Goal: Information Seeking & Learning: Check status

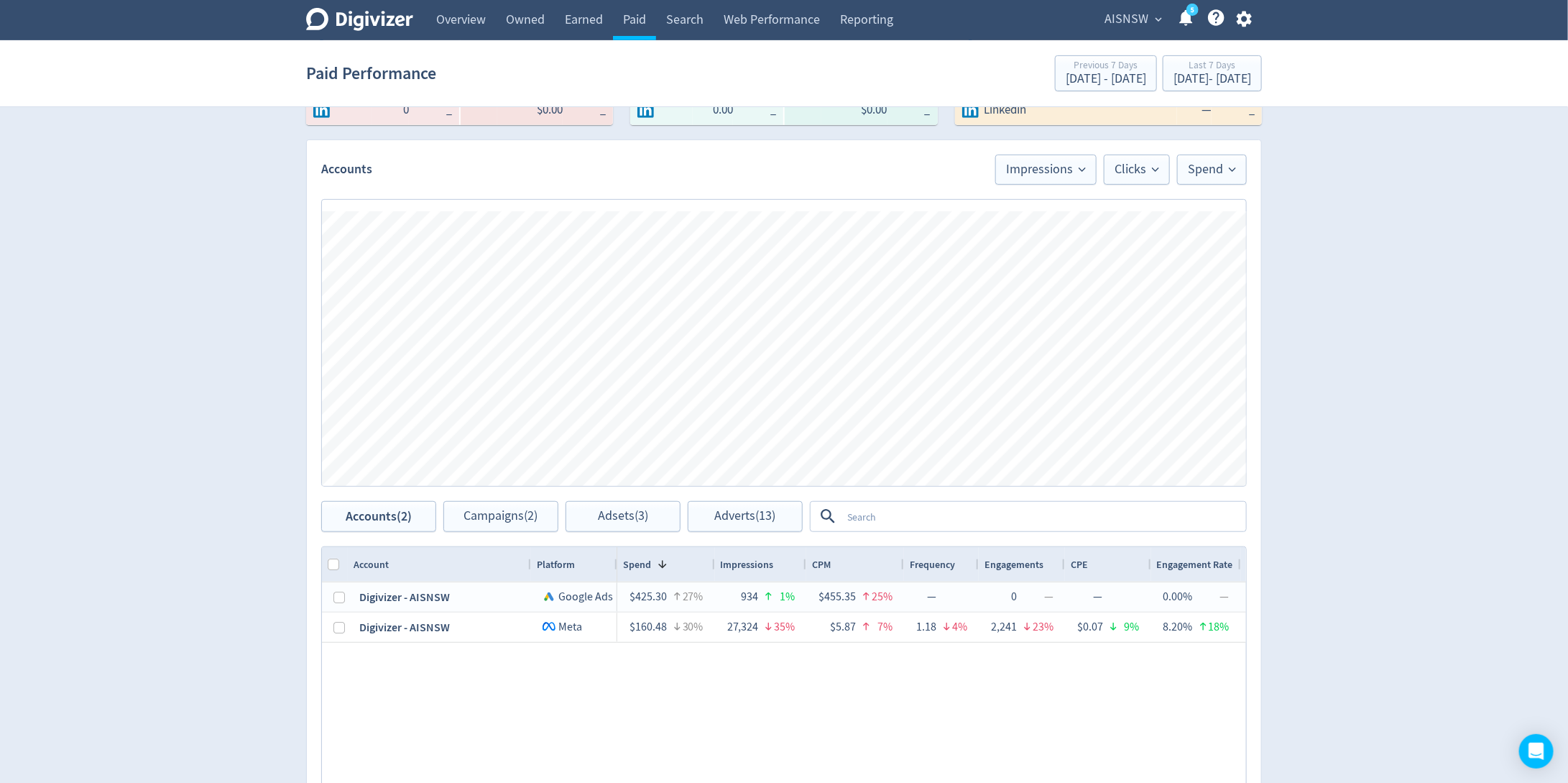
scroll to position [53, 0]
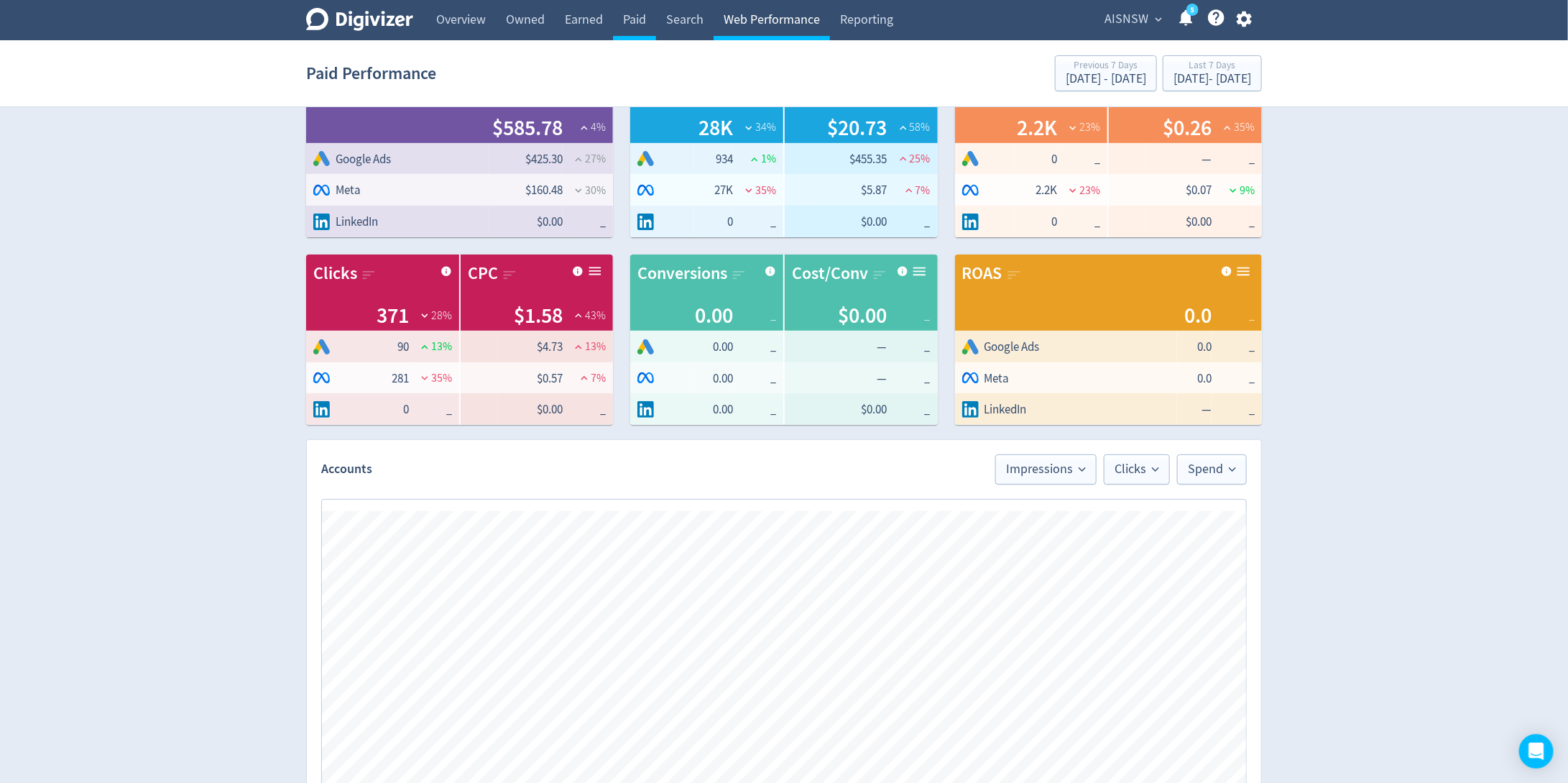
click at [759, 14] on link "Web Performance" at bounding box center [772, 20] width 116 height 40
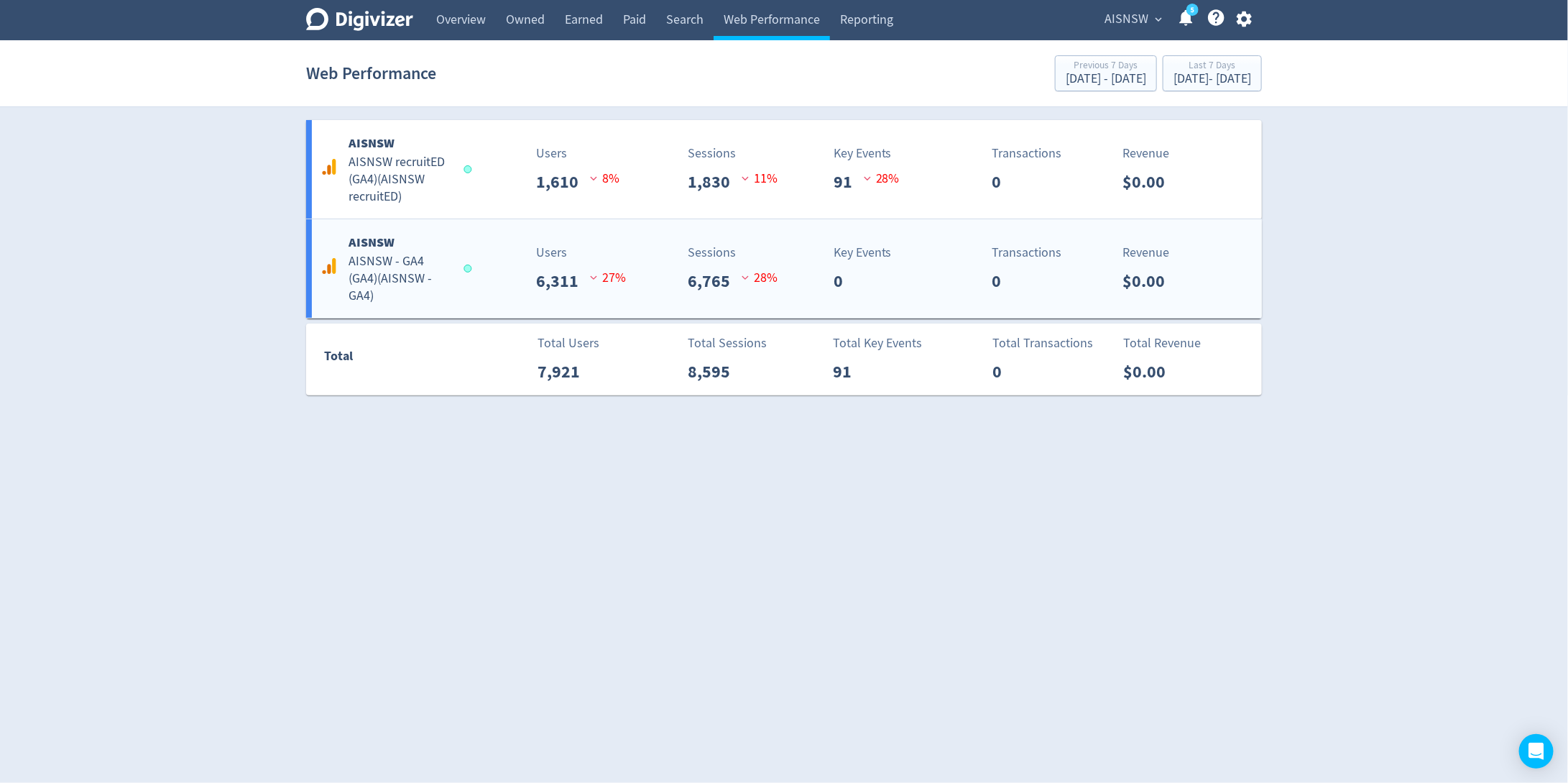
click at [377, 245] on b "AISNSW" at bounding box center [371, 242] width 46 height 17
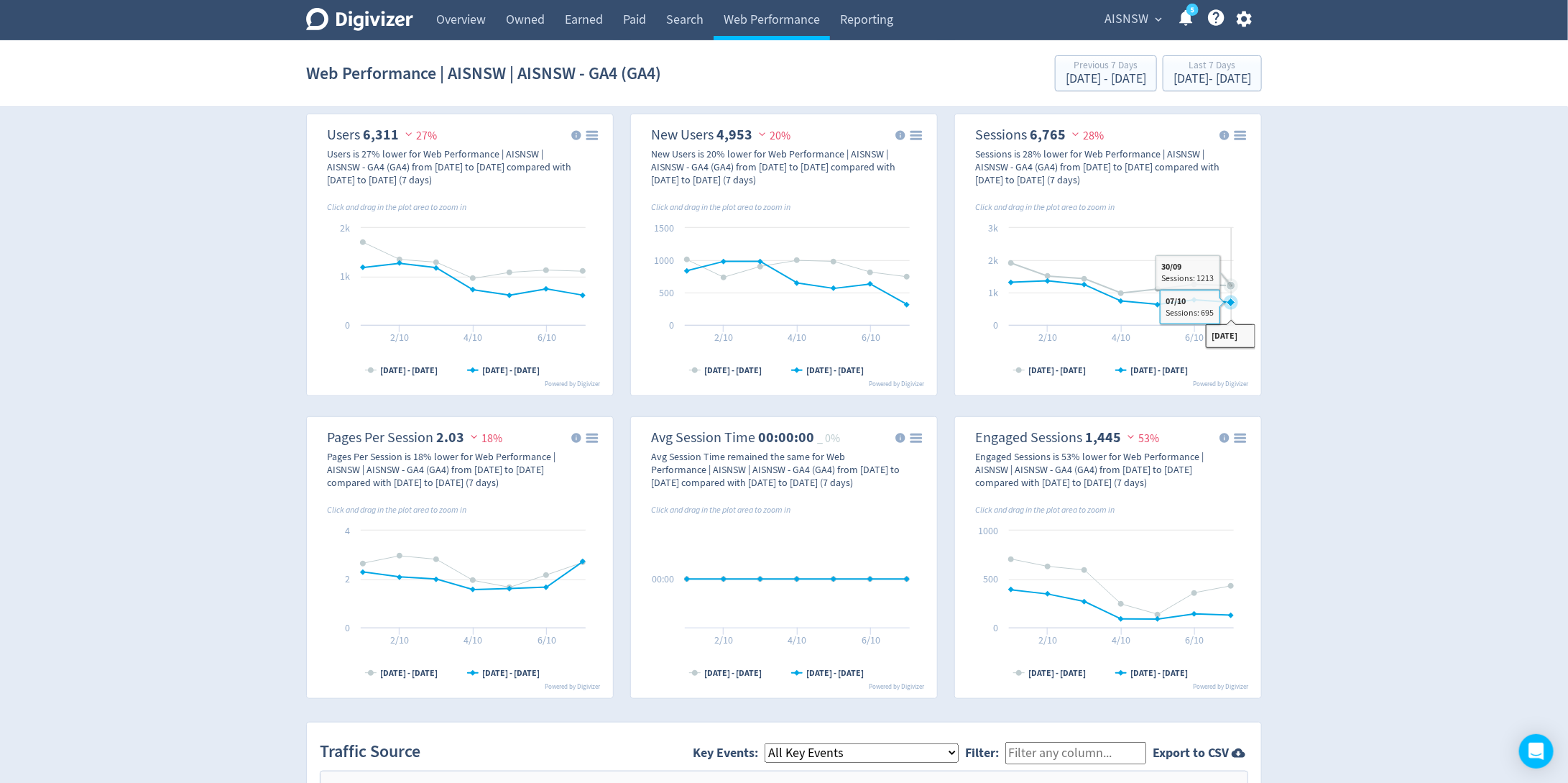
scroll to position [319, 0]
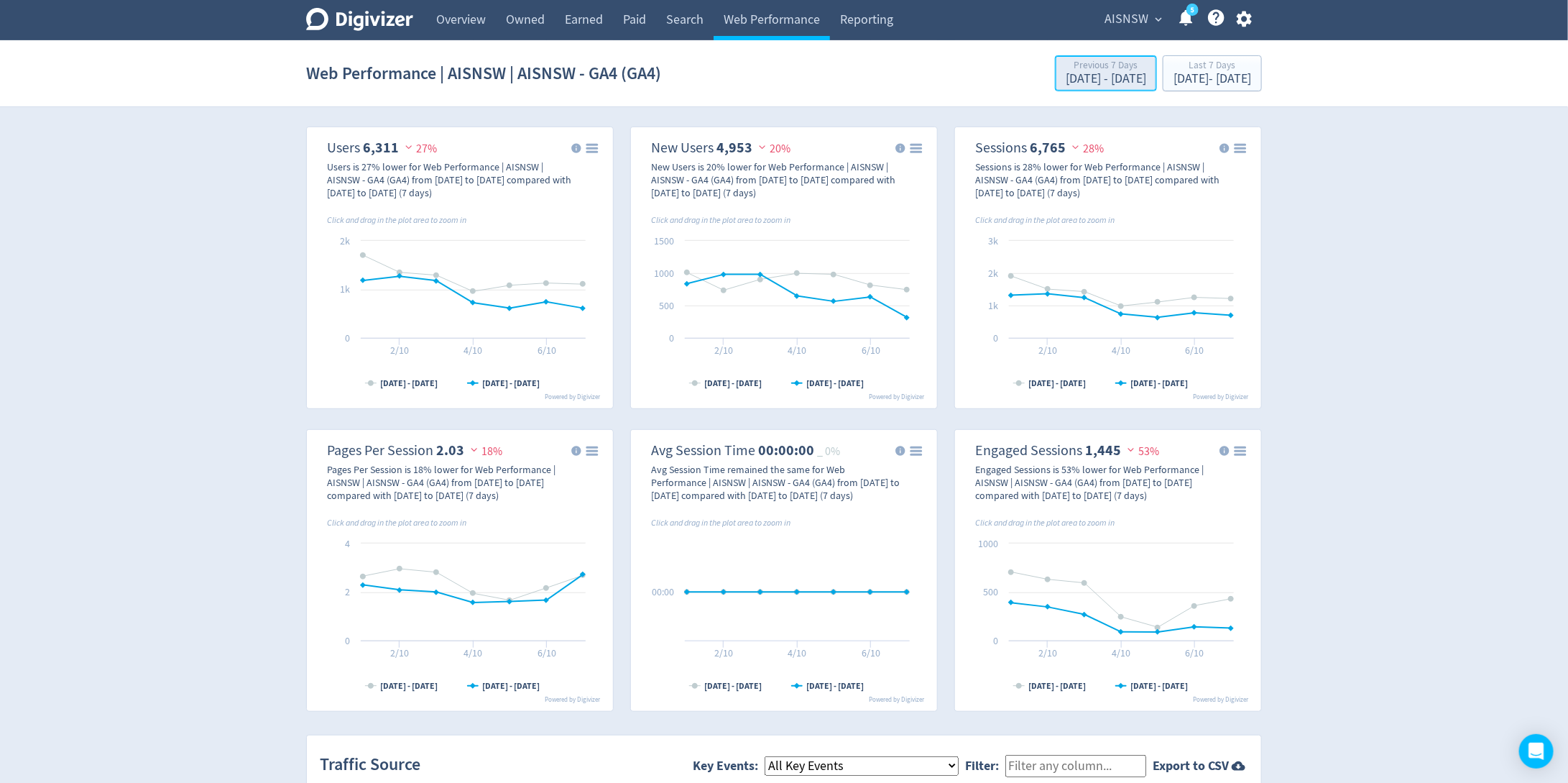
click at [1066, 76] on div "[DATE] - [DATE]" at bounding box center [1106, 79] width 81 height 13
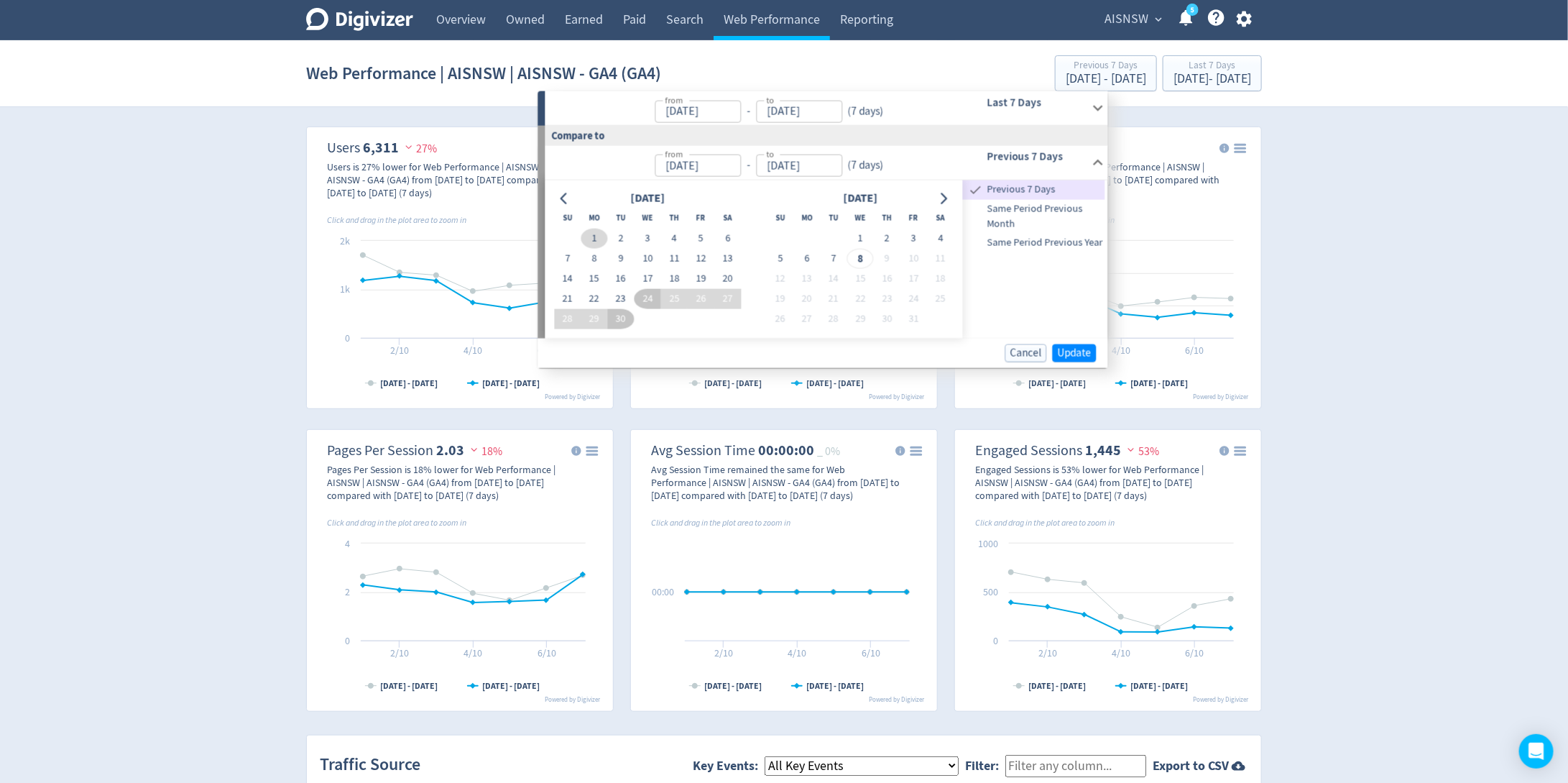
click at [598, 238] on button "1" at bounding box center [594, 238] width 27 height 20
type input "[DATE]"
click at [568, 255] on button "7" at bounding box center [567, 259] width 27 height 20
type input "[DATE]"
click at [1085, 350] on span "Update" at bounding box center [1074, 353] width 34 height 11
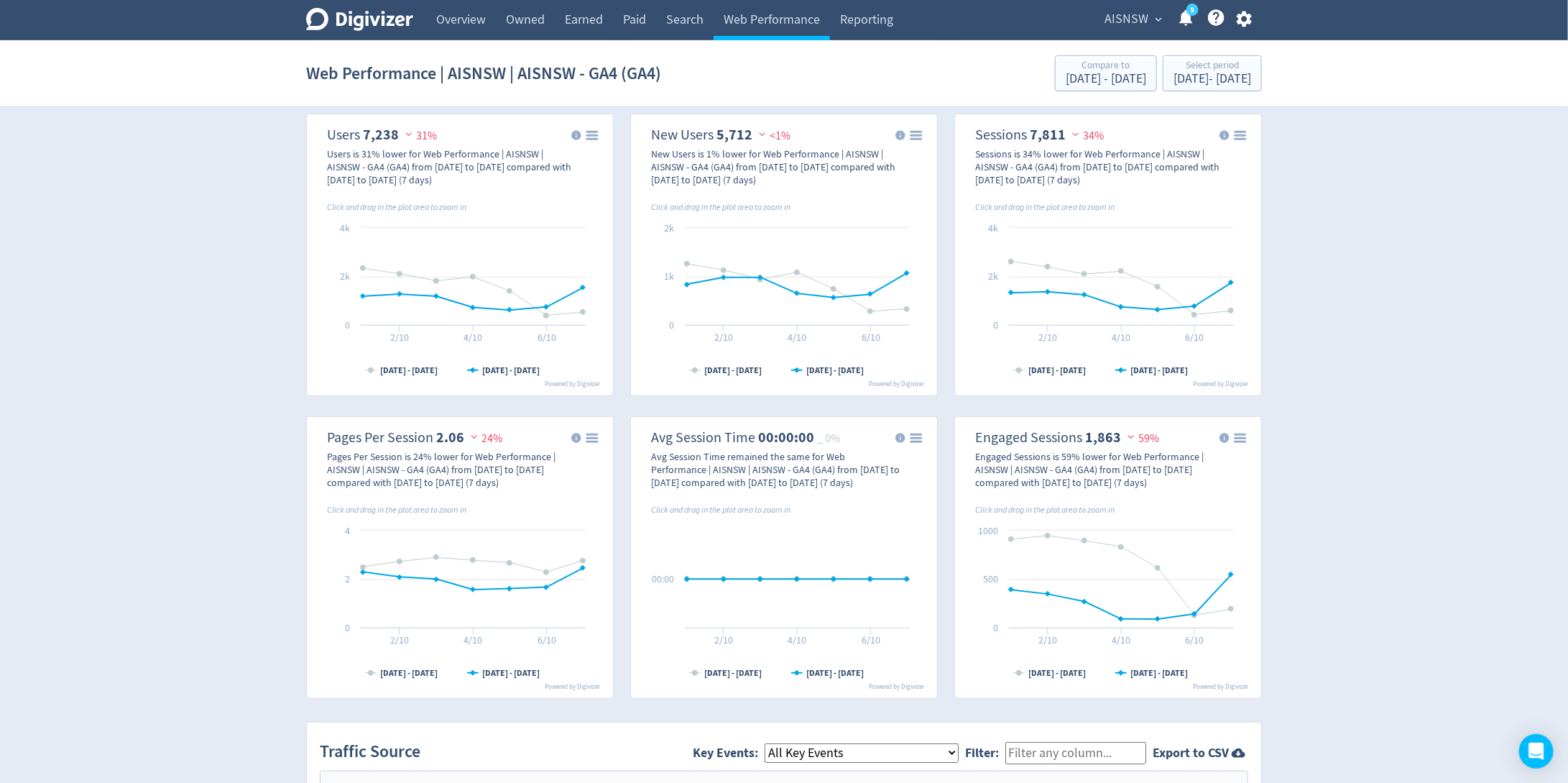
scroll to position [325, 0]
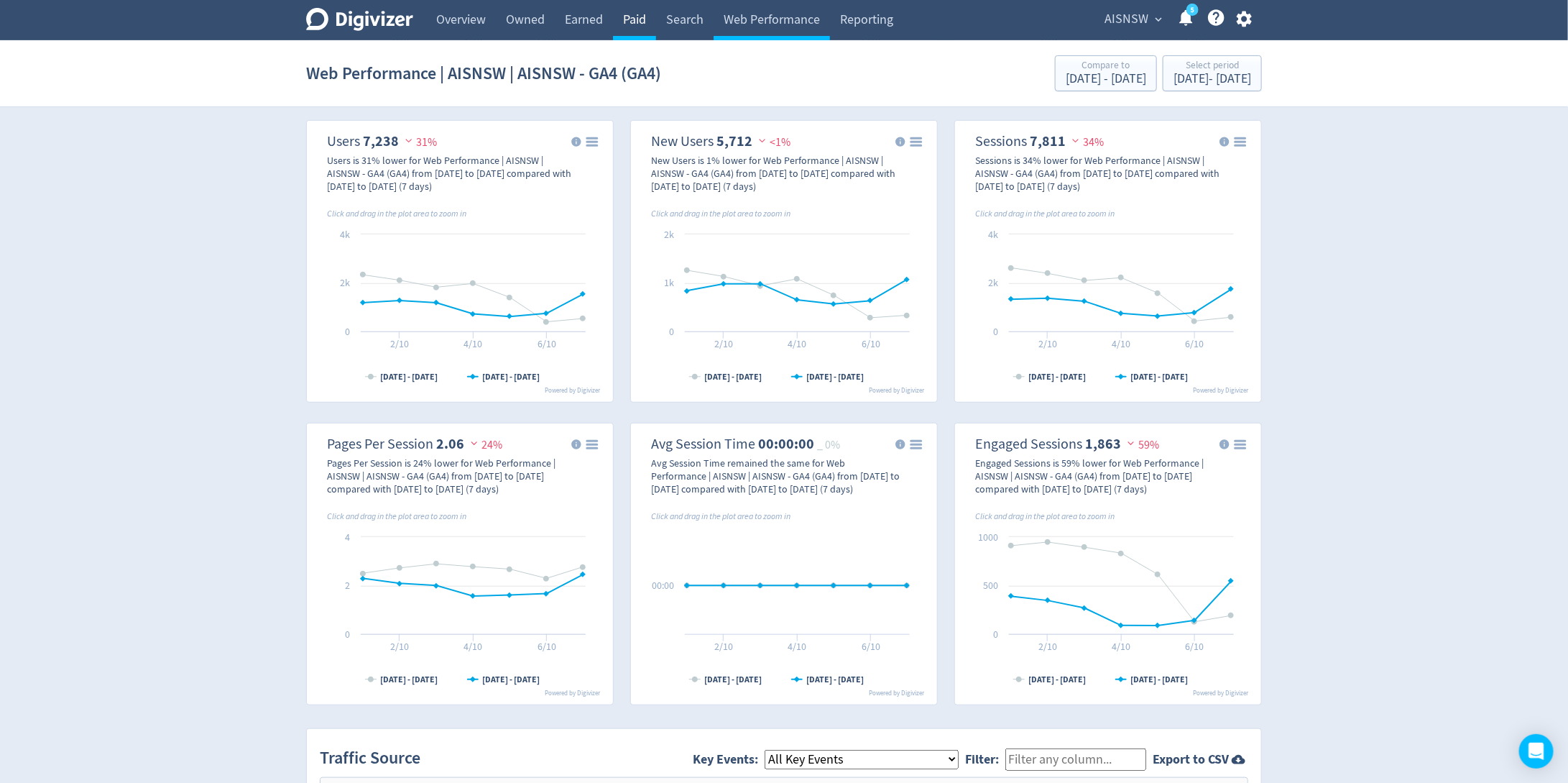
click at [620, 34] on link "Paid" at bounding box center [634, 20] width 43 height 40
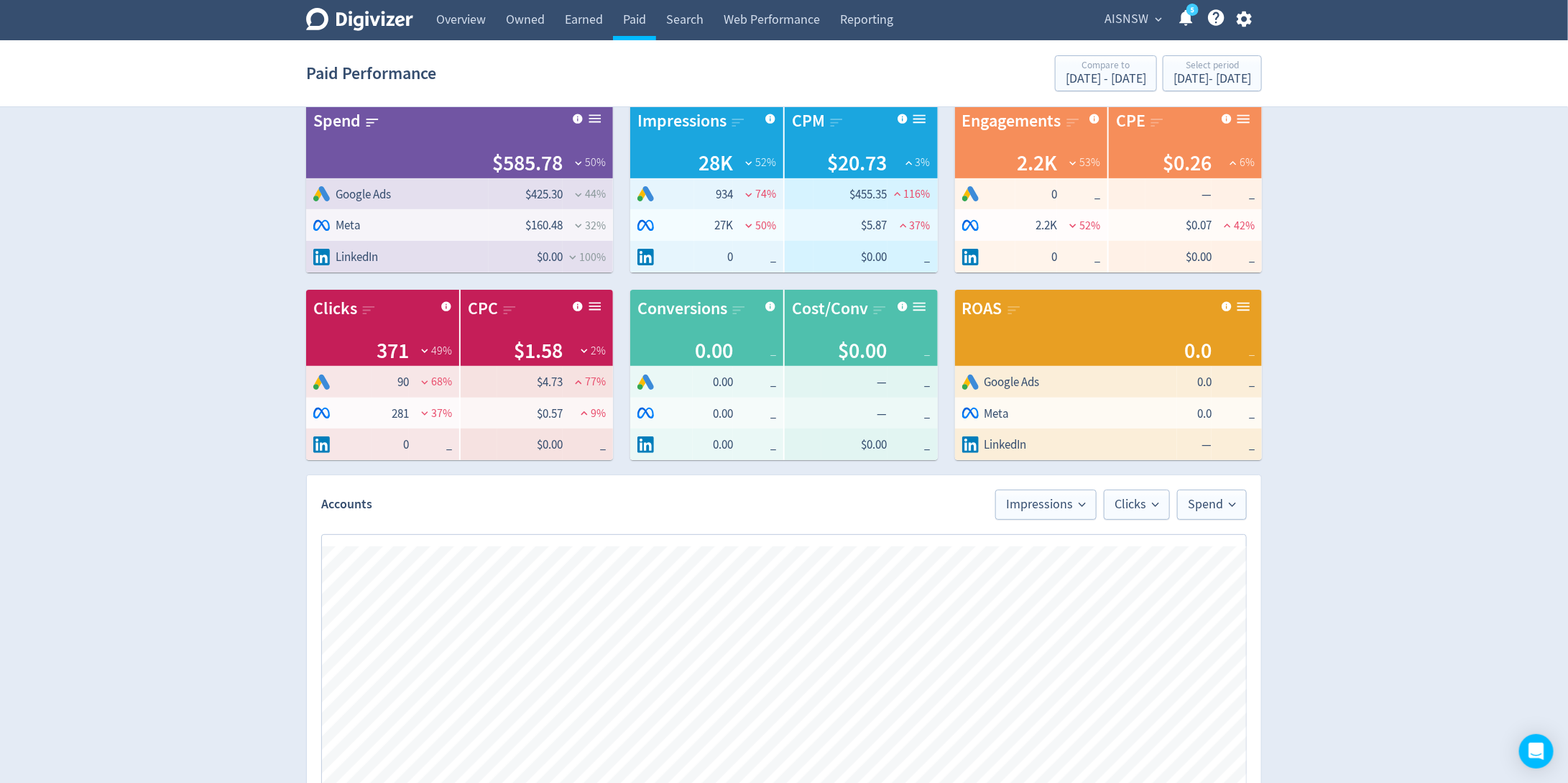
scroll to position [11, 0]
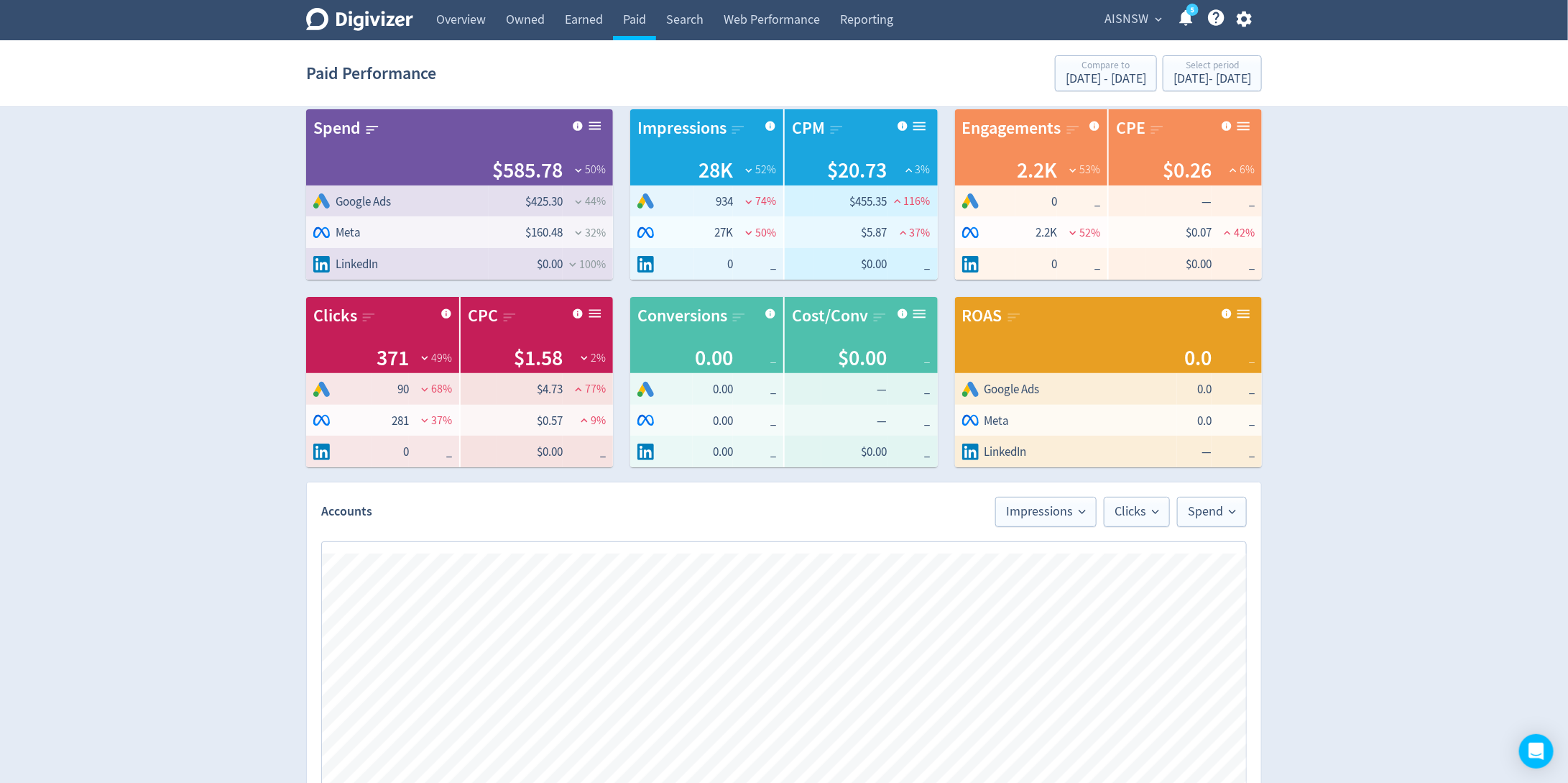
click at [1040, 45] on section "Paid Performance Compare to [DATE] - [DATE] Select period [DATE] - [DATE]" at bounding box center [784, 73] width 1568 height 67
click at [1066, 75] on div "[DATE] - [DATE]" at bounding box center [1106, 79] width 81 height 13
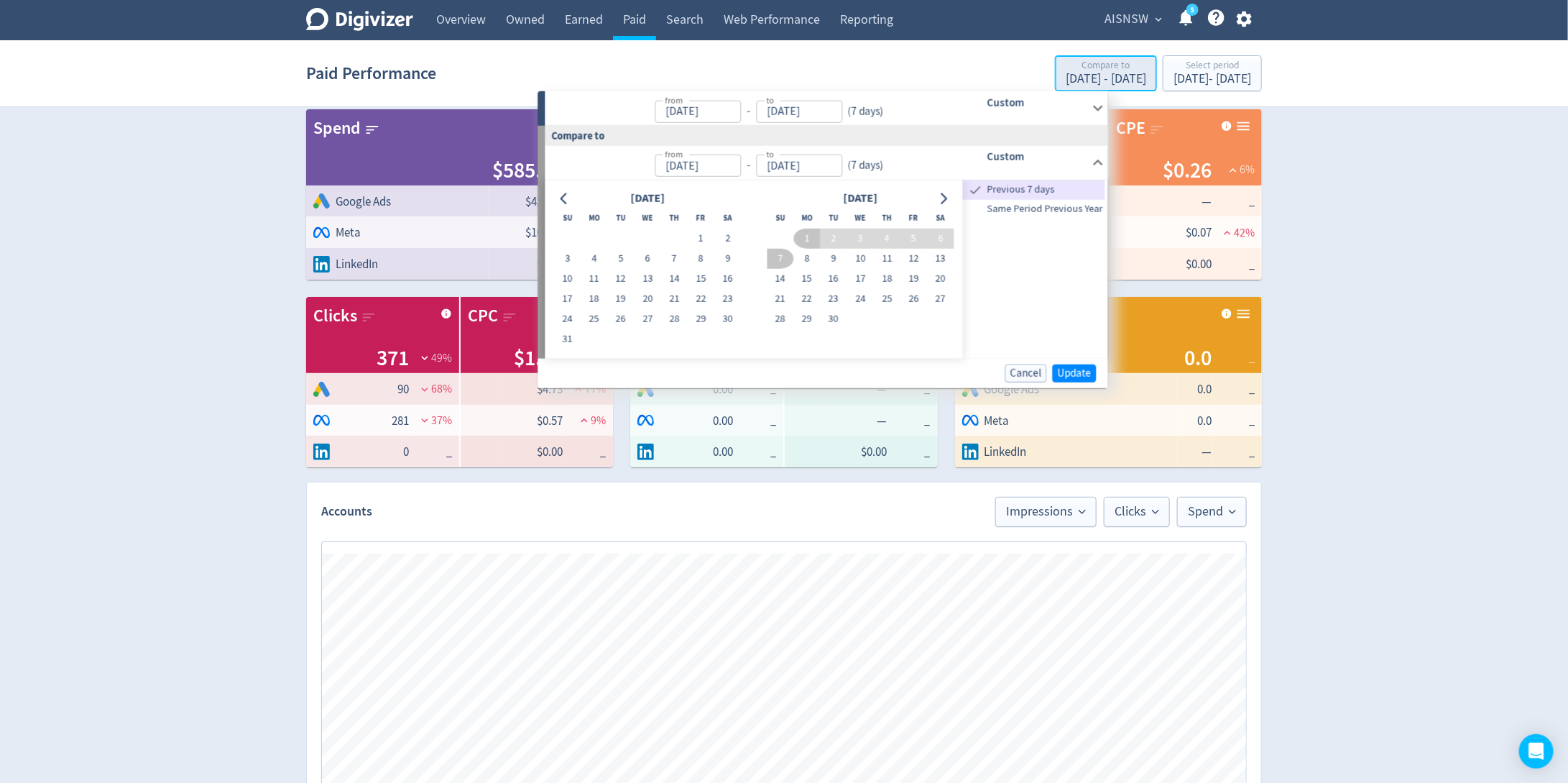
type input "[DATE]"
click at [1037, 188] on span "Previous 7 days" at bounding box center [1045, 189] width 121 height 16
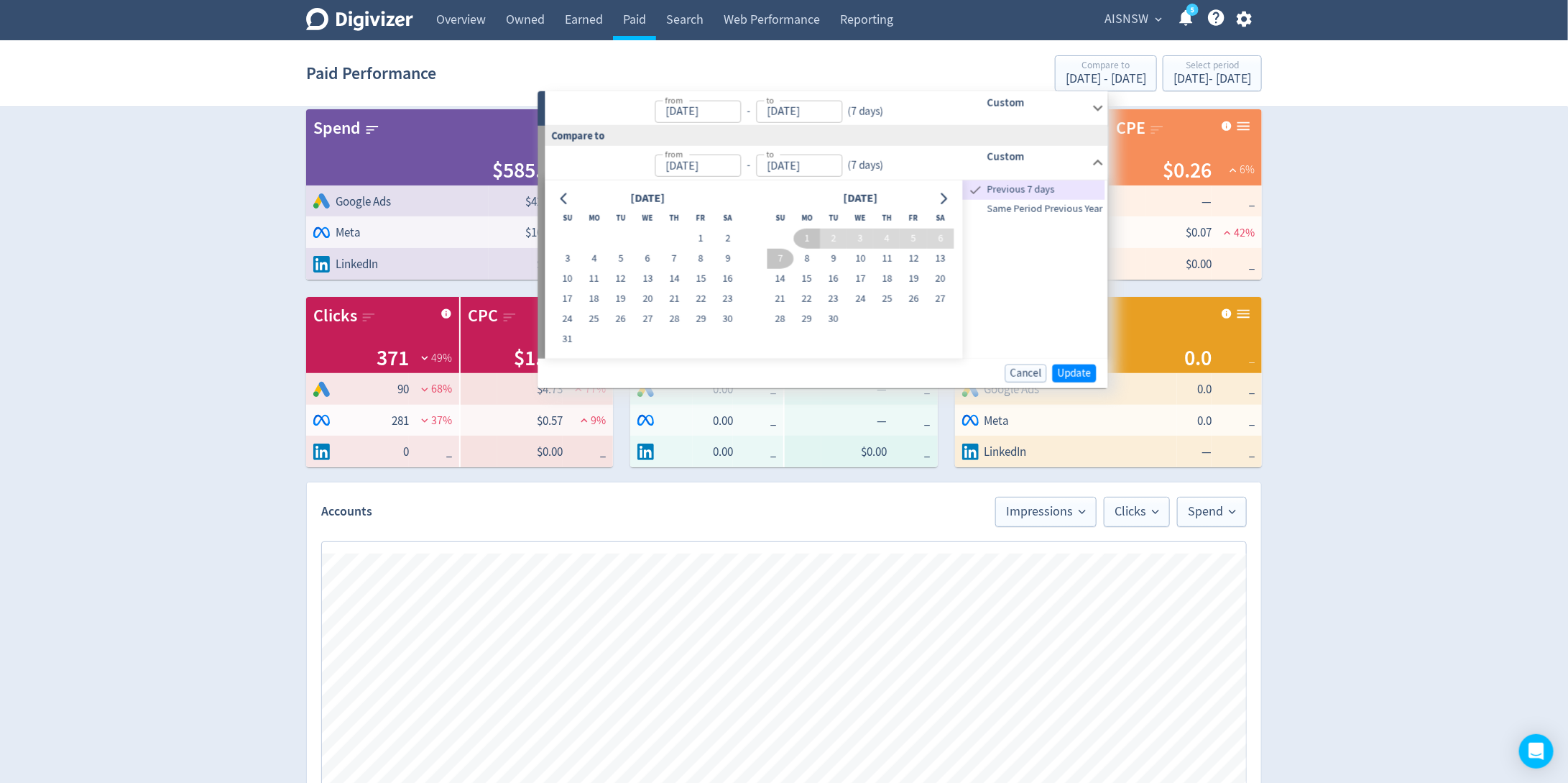
type input "[DATE]"
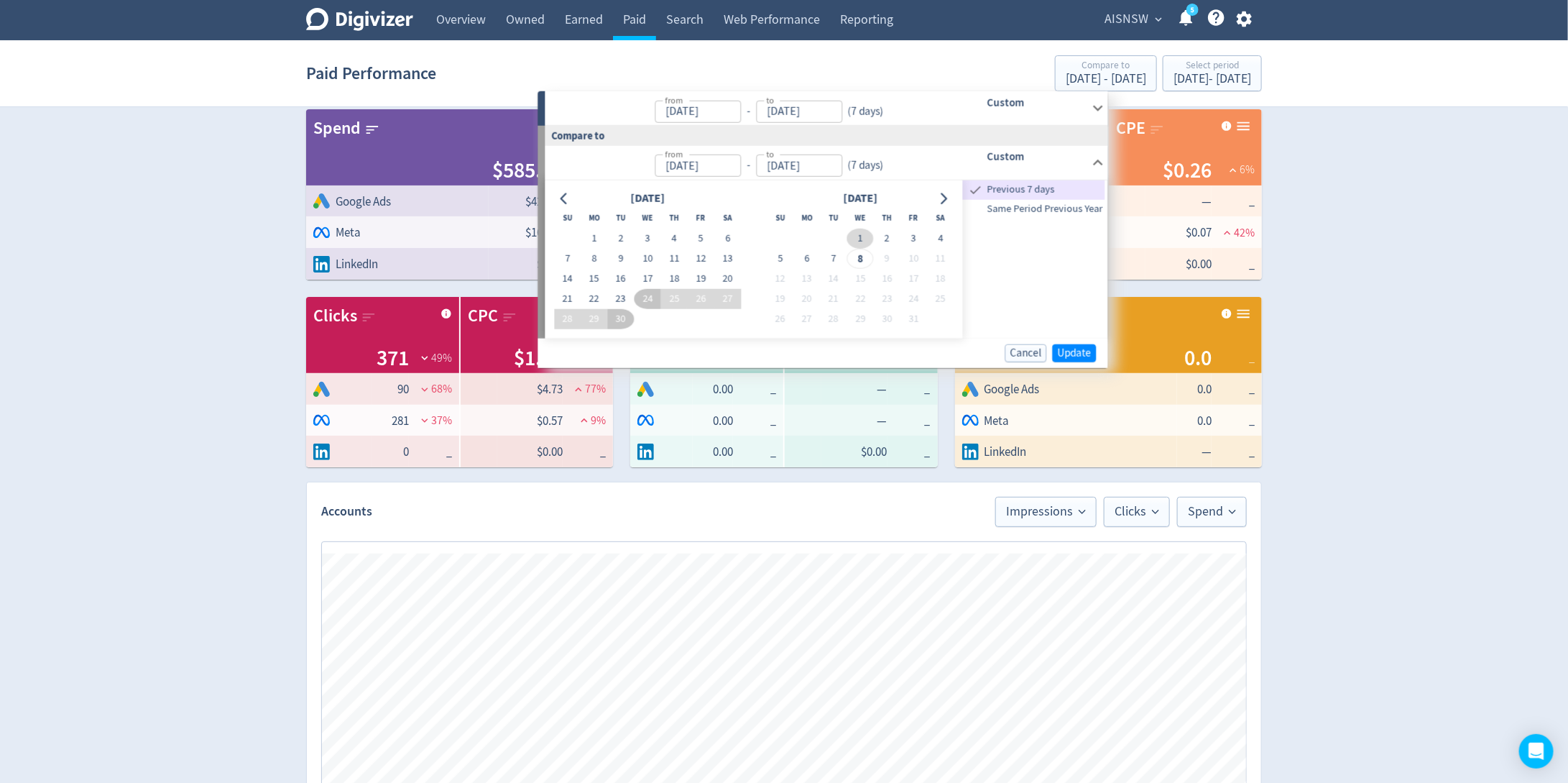
click at [859, 238] on button "1" at bounding box center [860, 238] width 27 height 20
type input "[DATE]"
click at [828, 259] on button "7" at bounding box center [833, 259] width 27 height 20
type input "[DATE]"
click at [1069, 358] on span "Update" at bounding box center [1074, 353] width 34 height 11
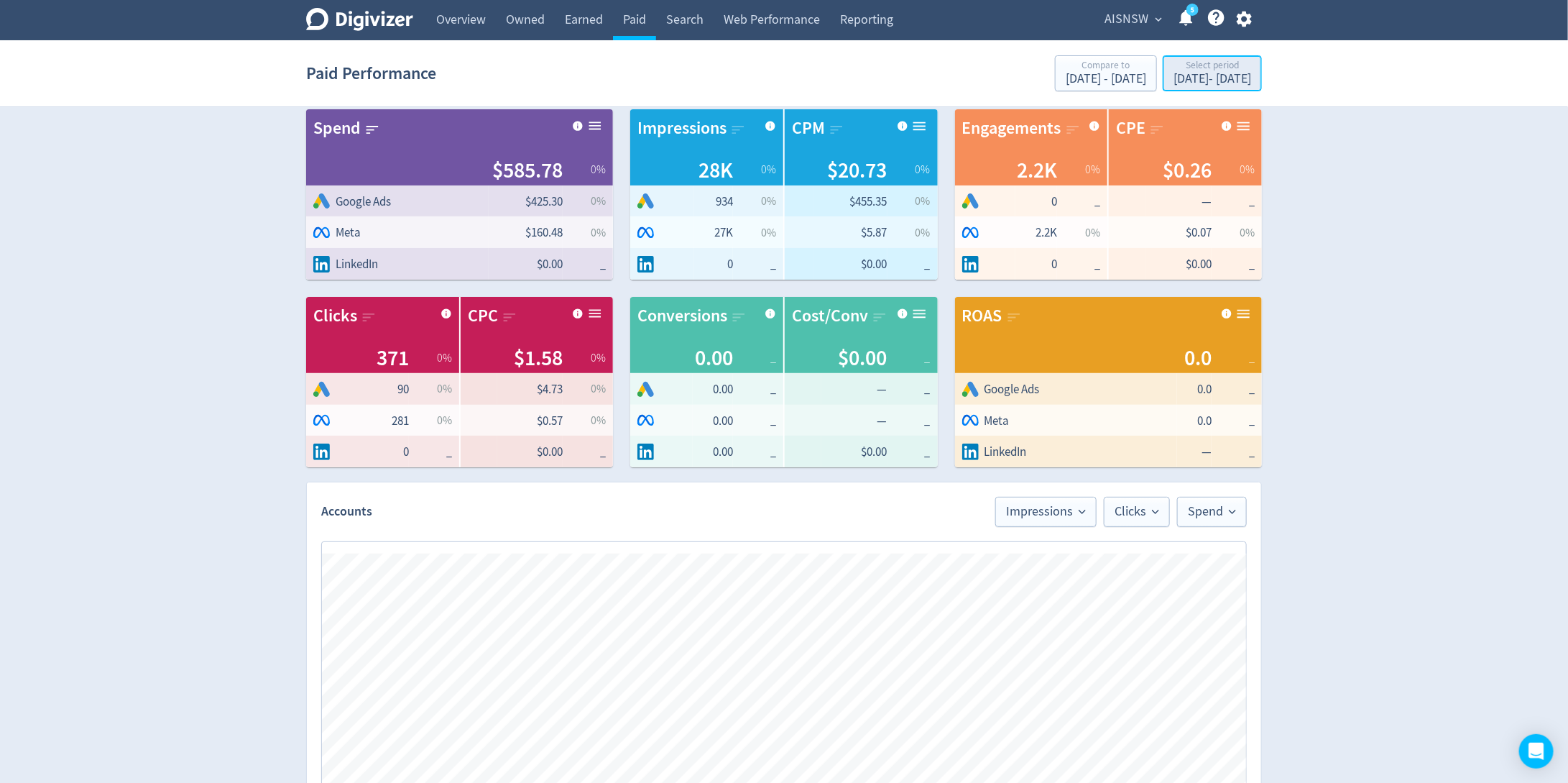
click at [1207, 81] on div "[DATE] - [DATE]" at bounding box center [1212, 79] width 78 height 13
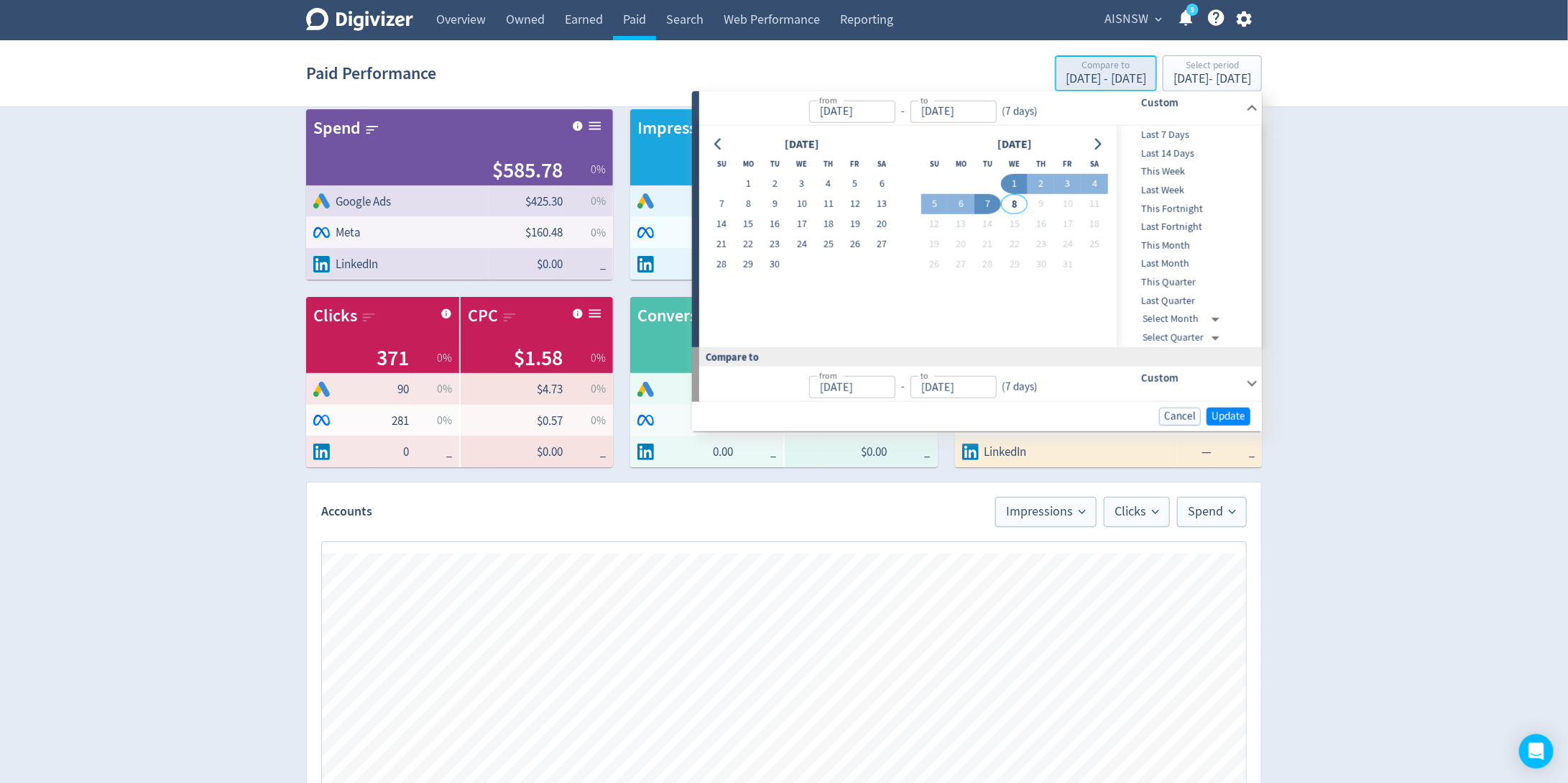
click at [1066, 83] on div "[DATE] - [DATE]" at bounding box center [1106, 79] width 81 height 13
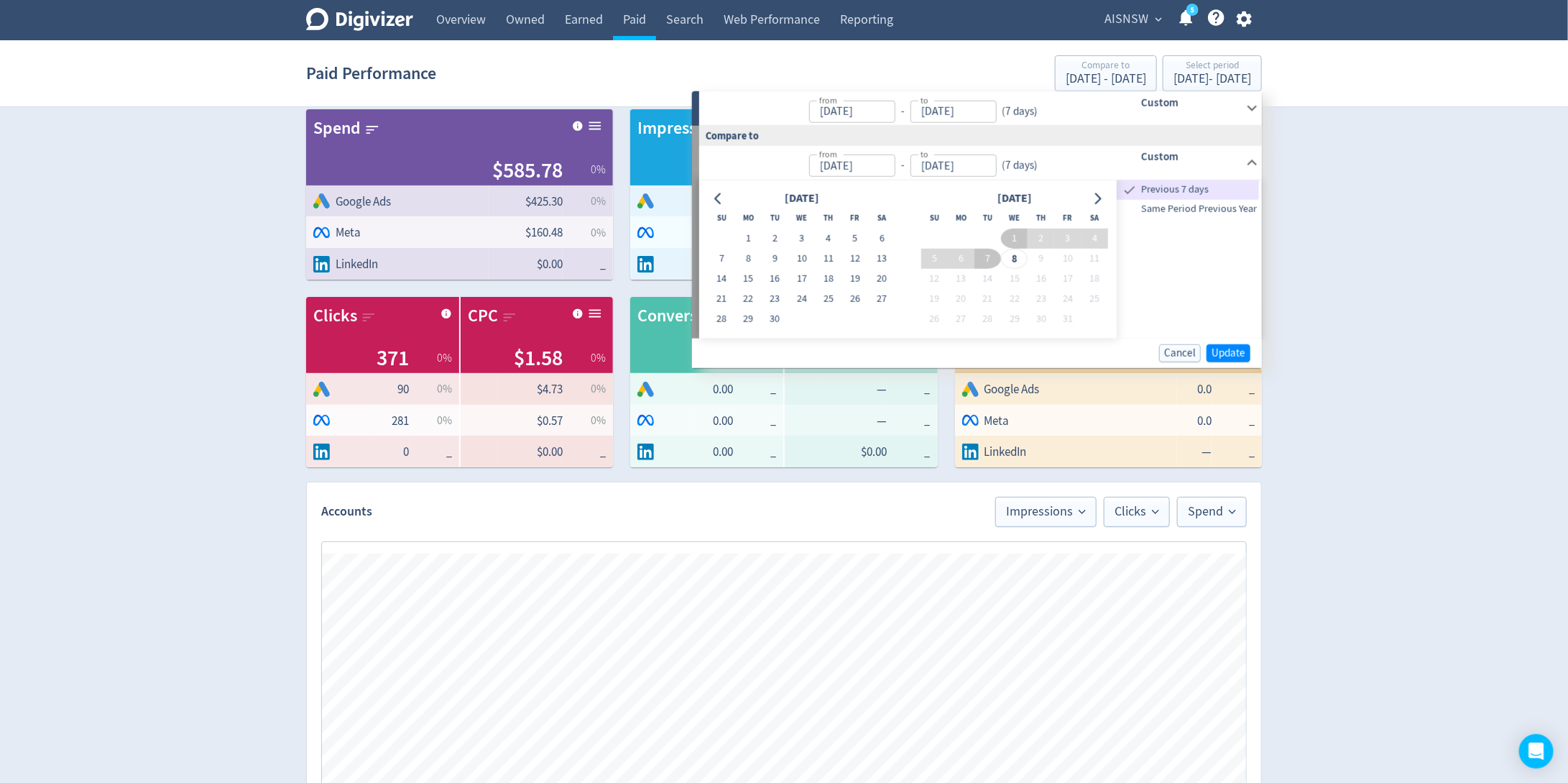
click at [1153, 185] on span "Previous 7 days" at bounding box center [1199, 189] width 121 height 16
type input "[DATE]"
click at [1227, 355] on span "Update" at bounding box center [1228, 353] width 34 height 11
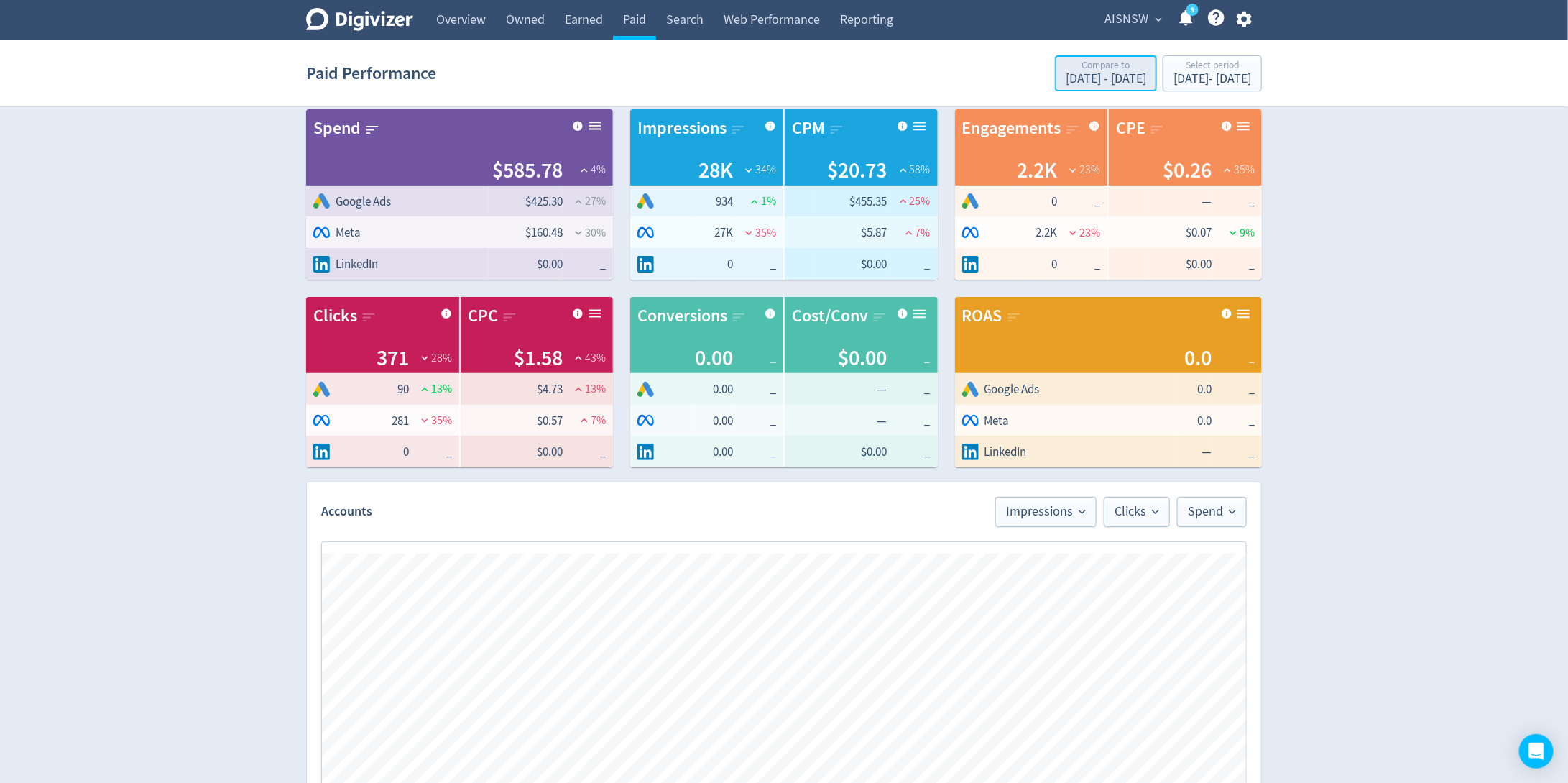
click at [1066, 72] on div "[DATE] - [DATE]" at bounding box center [1106, 79] width 81 height 13
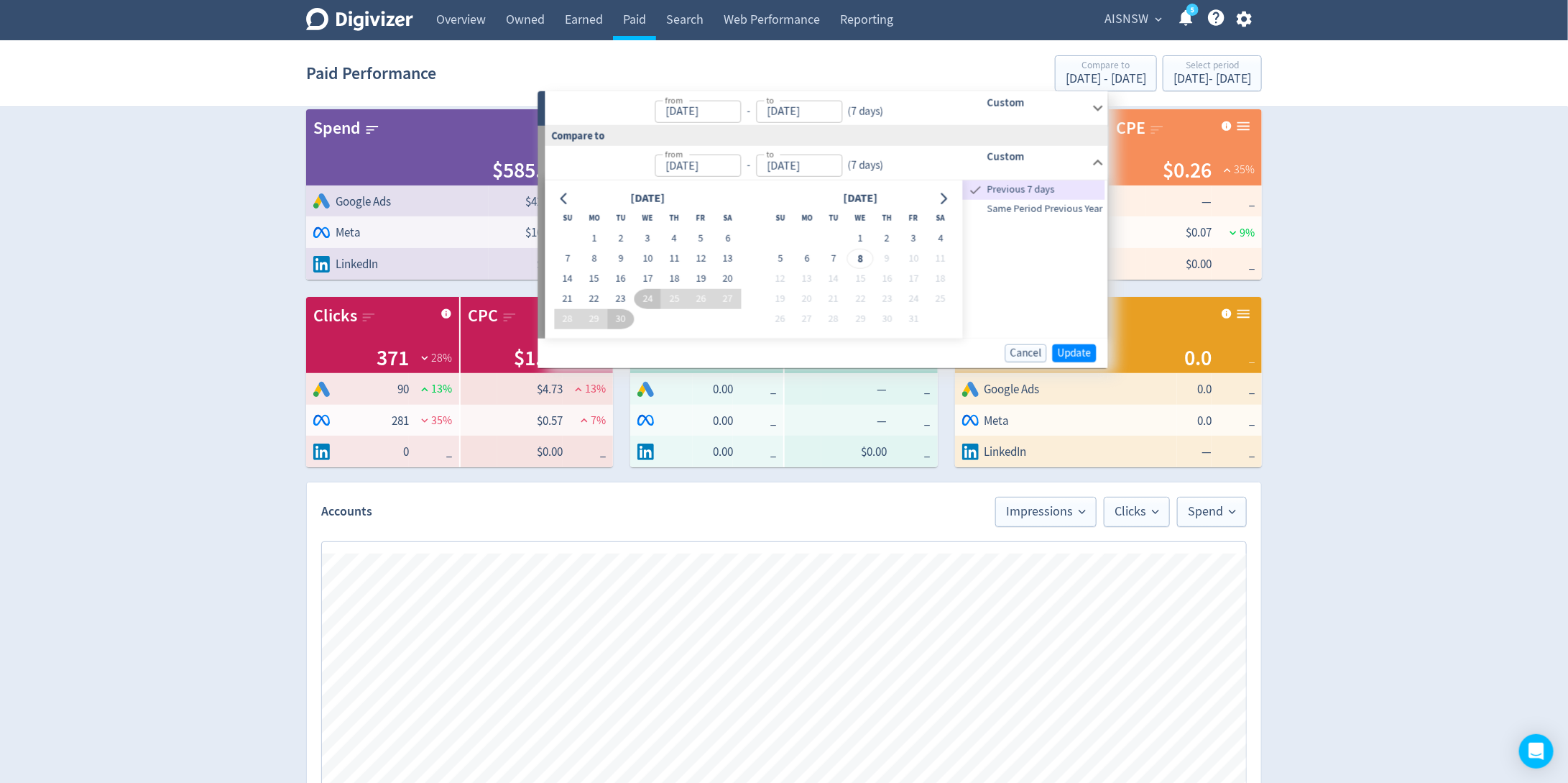
click at [1346, 194] on div "Digivizer Logo [PERSON_NAME] Logo Overview Owned Earned Paid Search Web Perform…" at bounding box center [784, 670] width 1568 height 1362
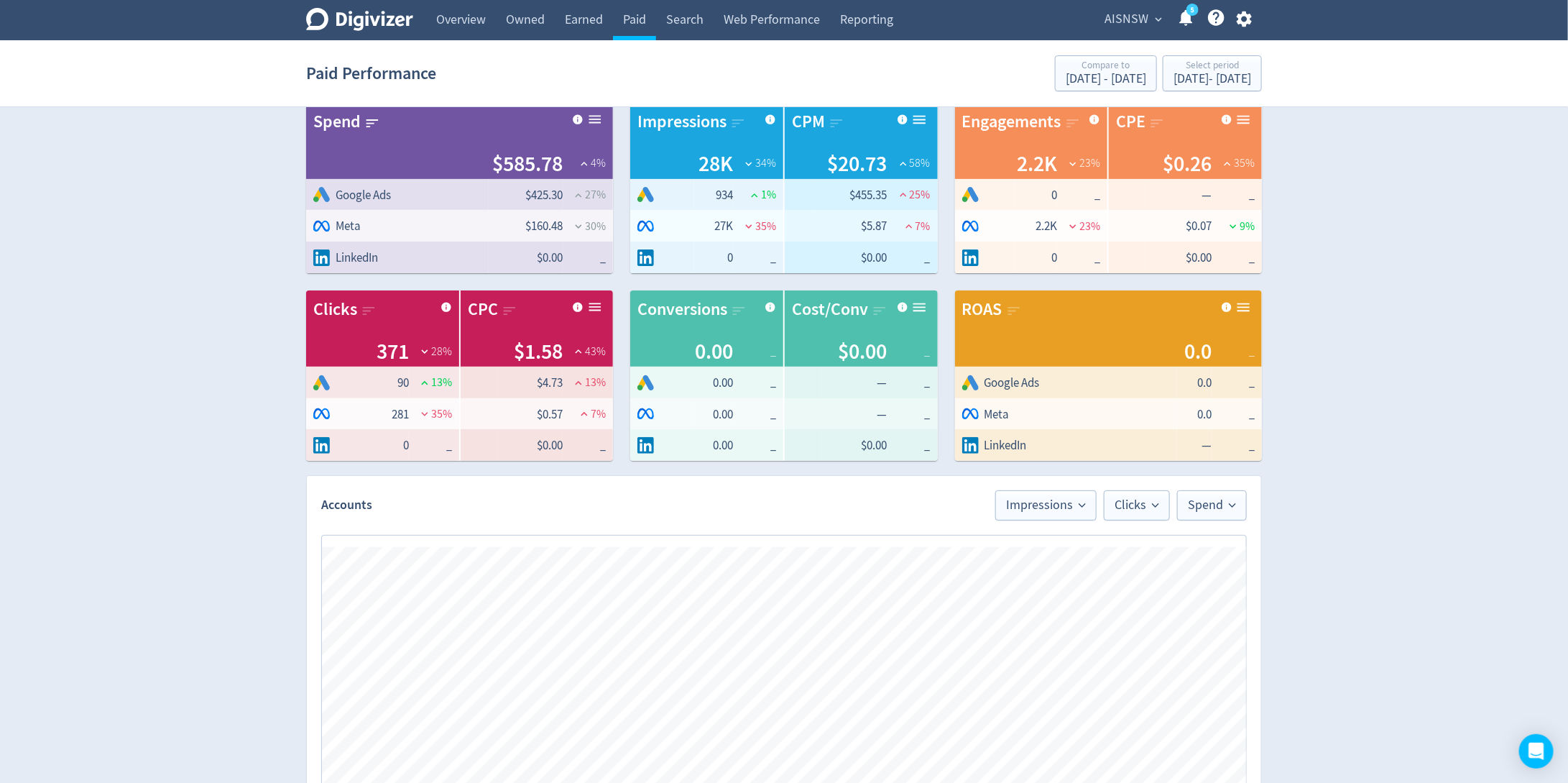
scroll to position [0, 0]
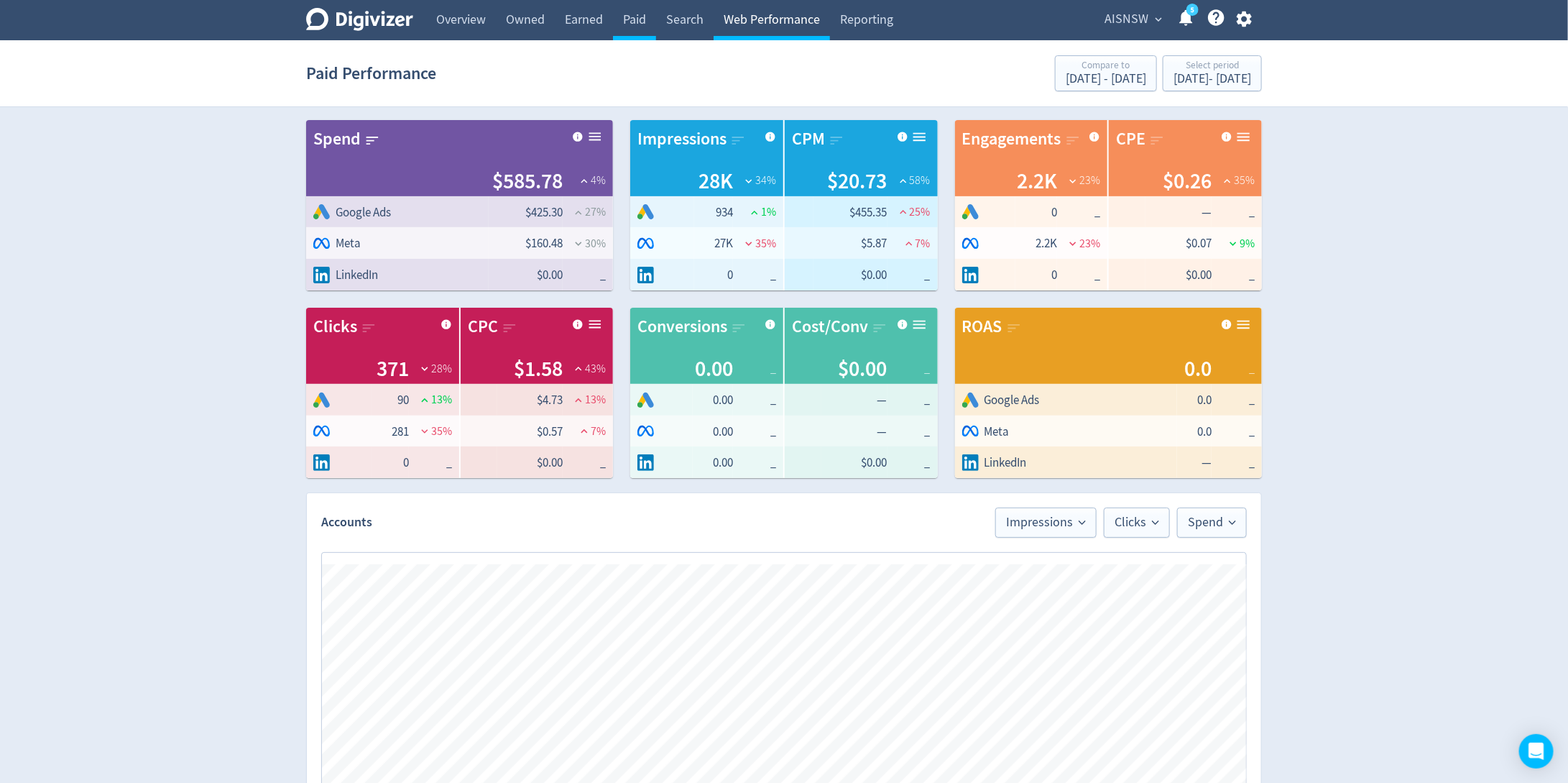
click at [744, 25] on link "Web Performance" at bounding box center [772, 20] width 116 height 40
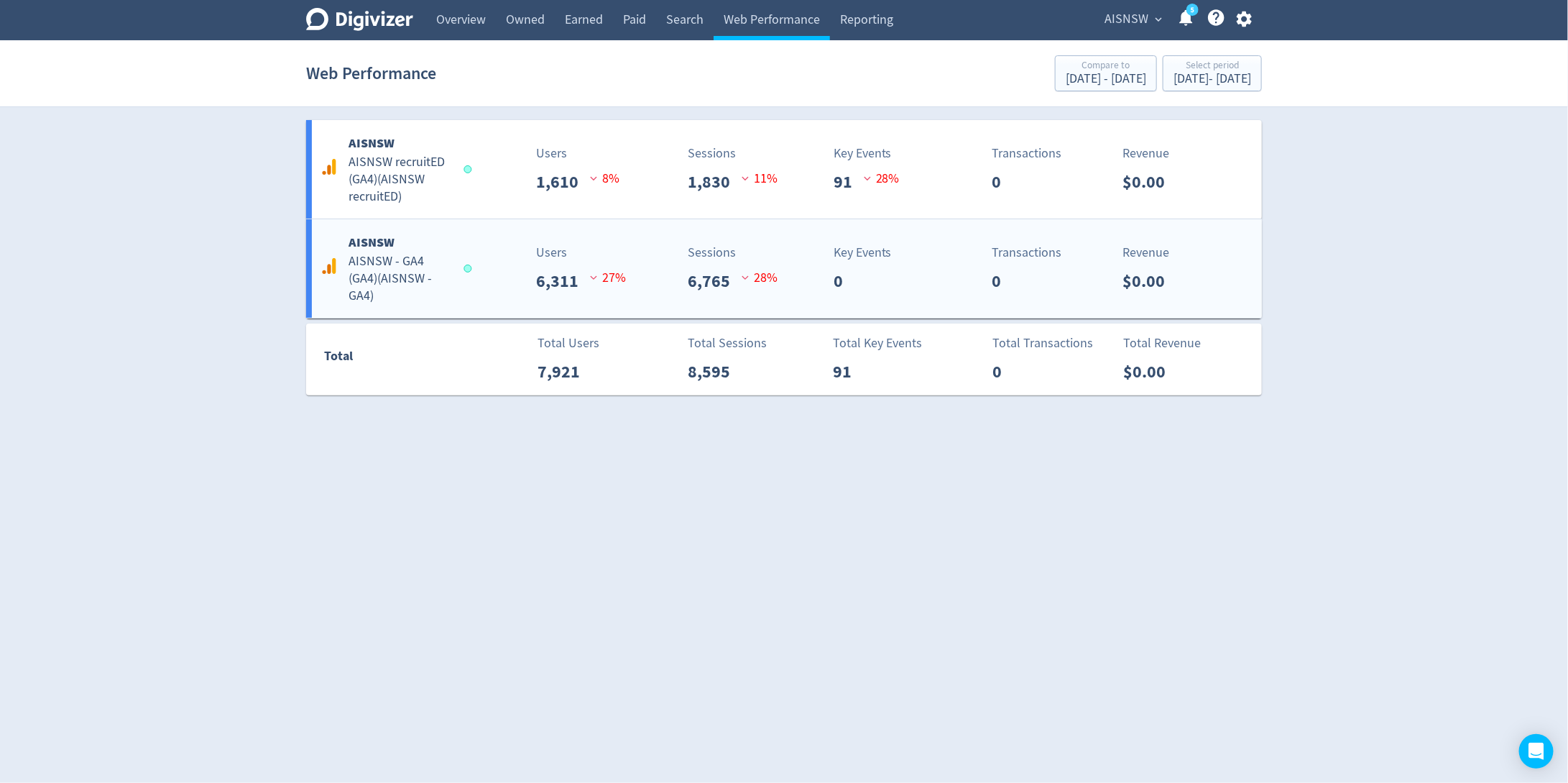
click at [396, 294] on h5 "AISNSW - GA4 (GA4) ( AISNSW - GA4 )" at bounding box center [399, 279] width 102 height 51
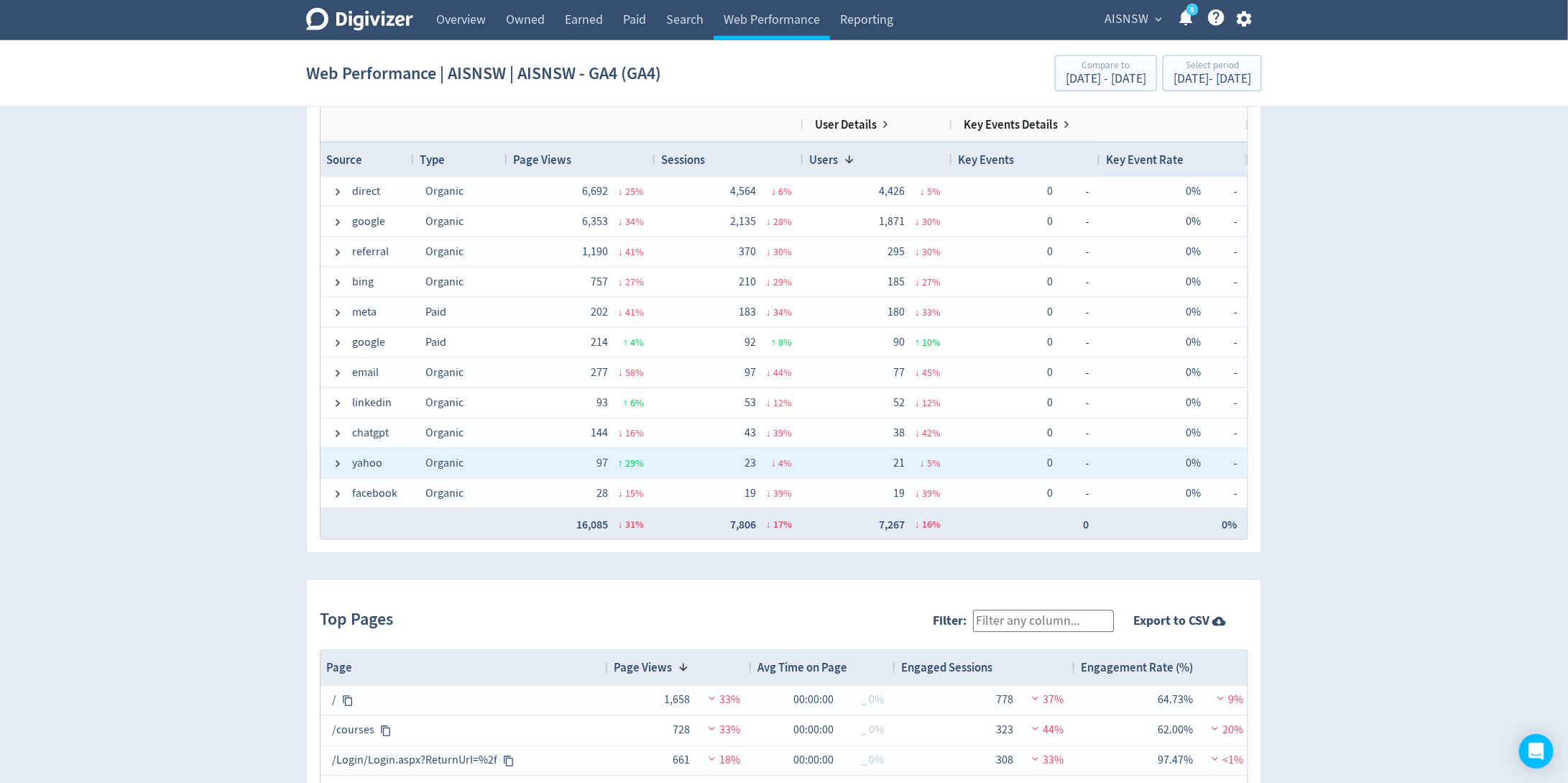
scroll to position [880, 0]
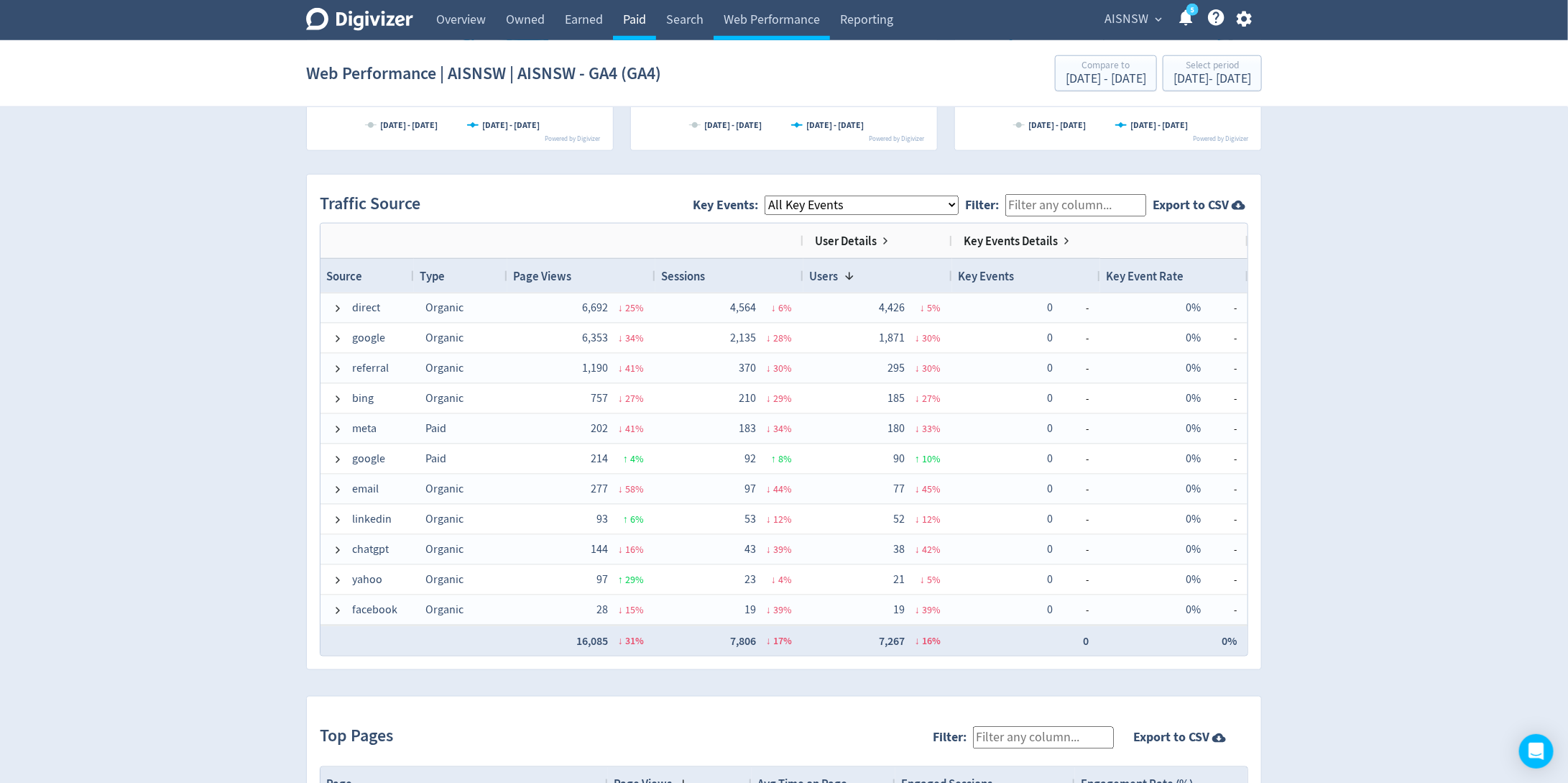
click at [635, 21] on link "Paid" at bounding box center [634, 20] width 43 height 40
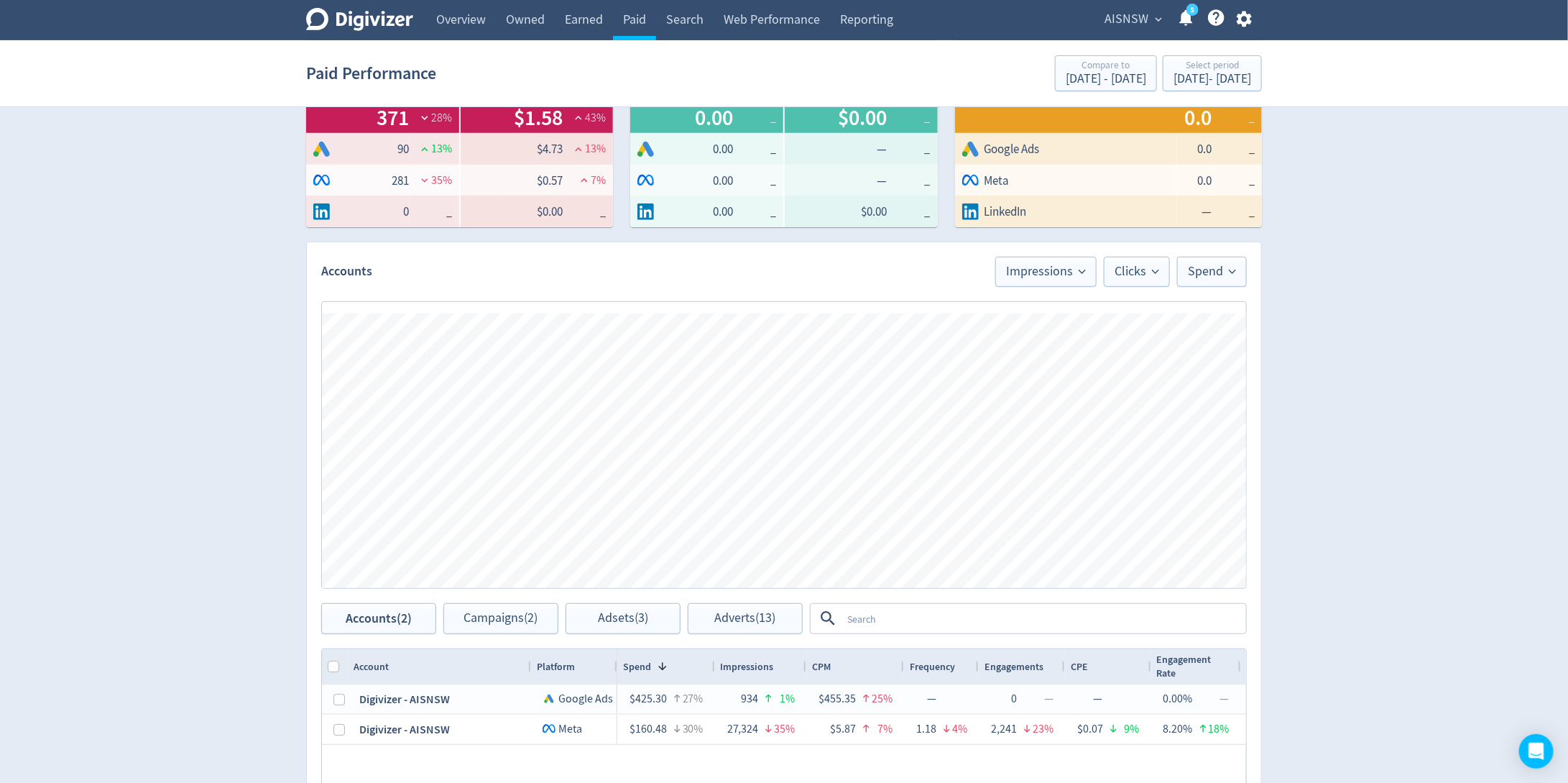
scroll to position [595, 0]
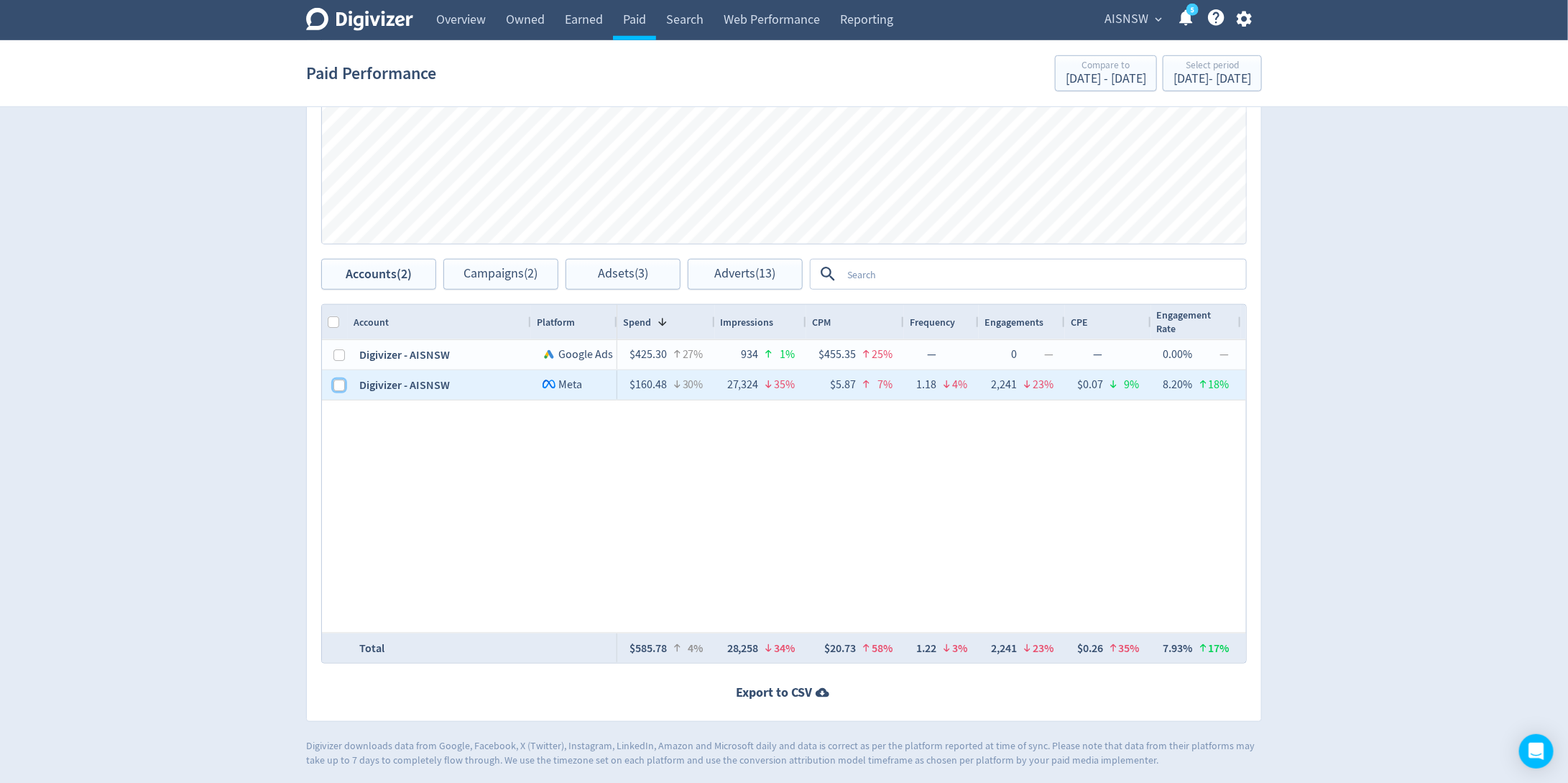
click at [336, 381] on input "Press Space to toggle row selection (unchecked)" at bounding box center [339, 385] width 12 height 12
checkbox input "true"
checkbox input "false"
click at [493, 285] on button "Campaigns (1)" at bounding box center [500, 274] width 115 height 31
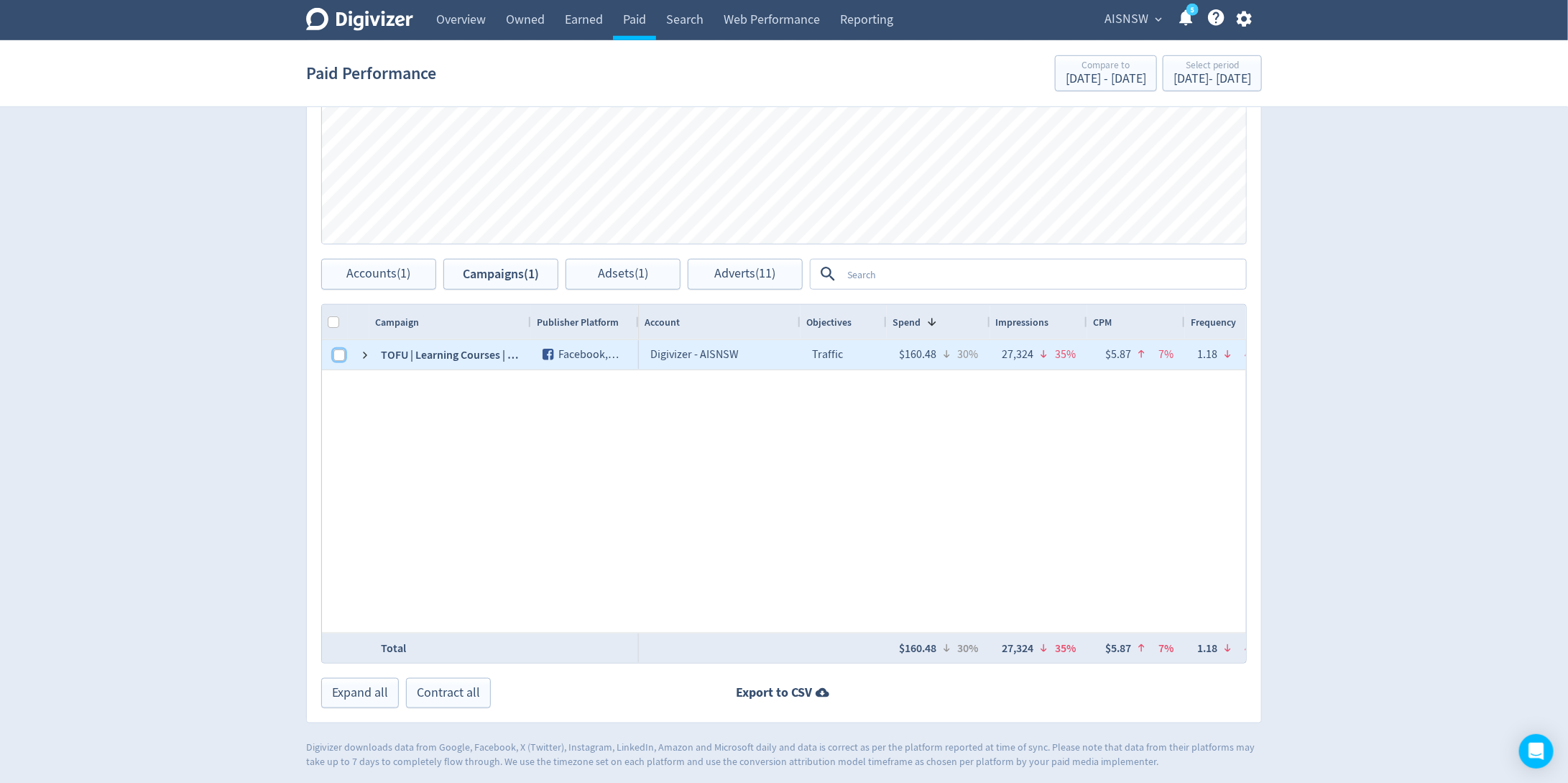
click at [334, 352] on input "Press Space to toggle row selection (unchecked)" at bounding box center [339, 355] width 12 height 12
checkbox input "true"
click at [614, 275] on span "Adsets (1)" at bounding box center [622, 274] width 50 height 14
click at [337, 345] on div at bounding box center [339, 355] width 12 height 28
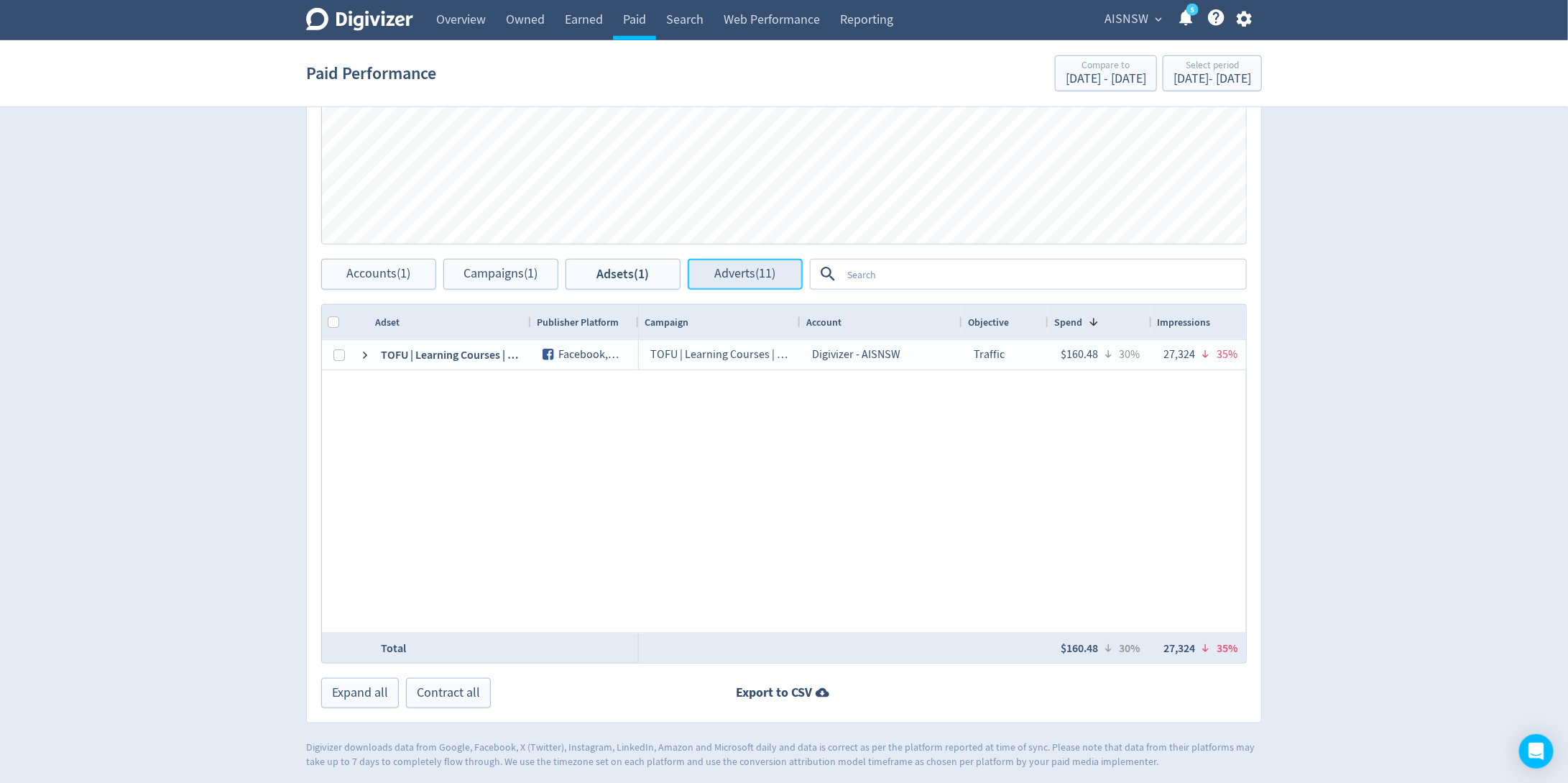
click at [707, 281] on button "Adverts (11)" at bounding box center [744, 274] width 115 height 31
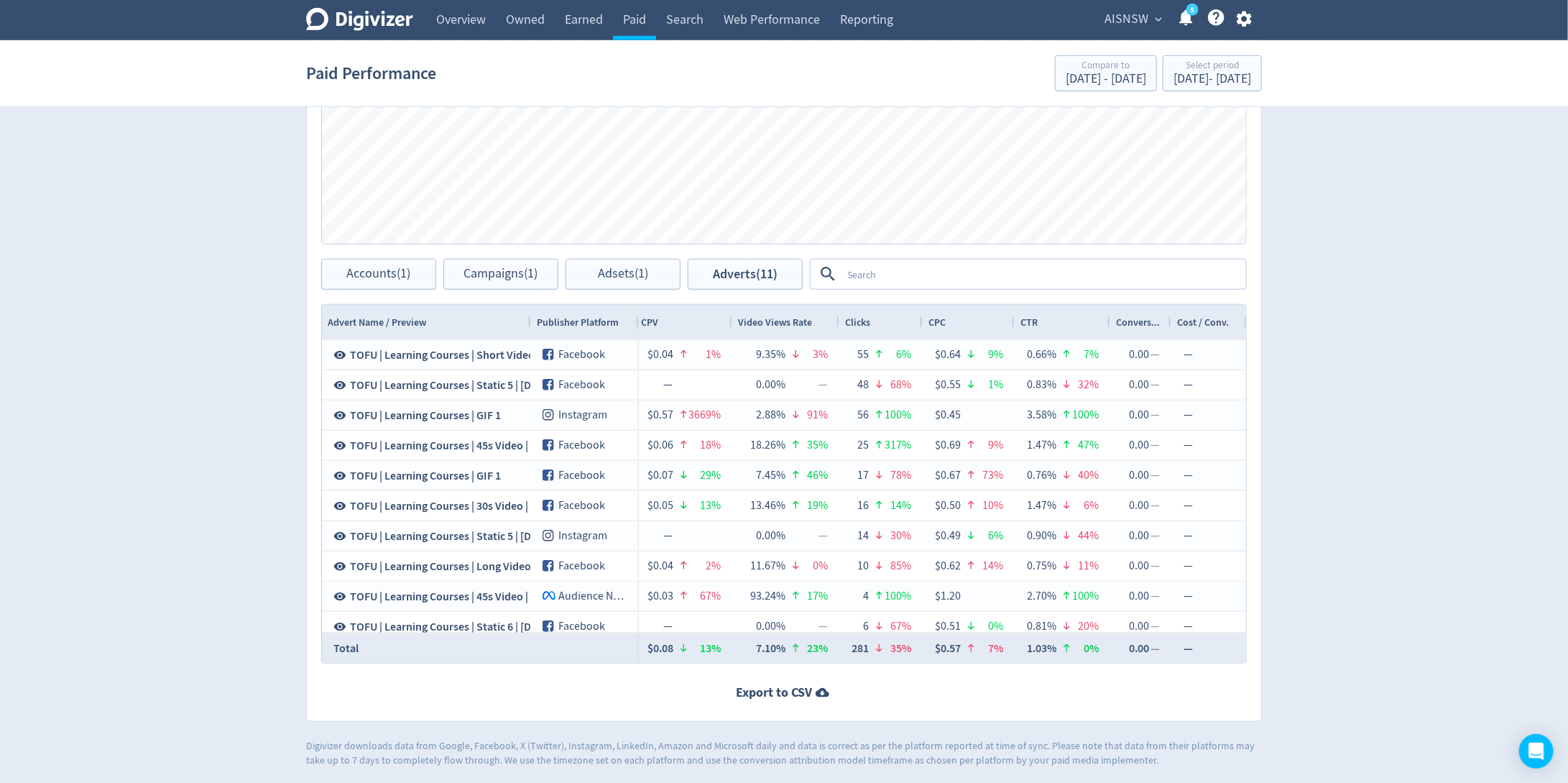
click at [905, 327] on div "Clicks" at bounding box center [881, 322] width 71 height 28
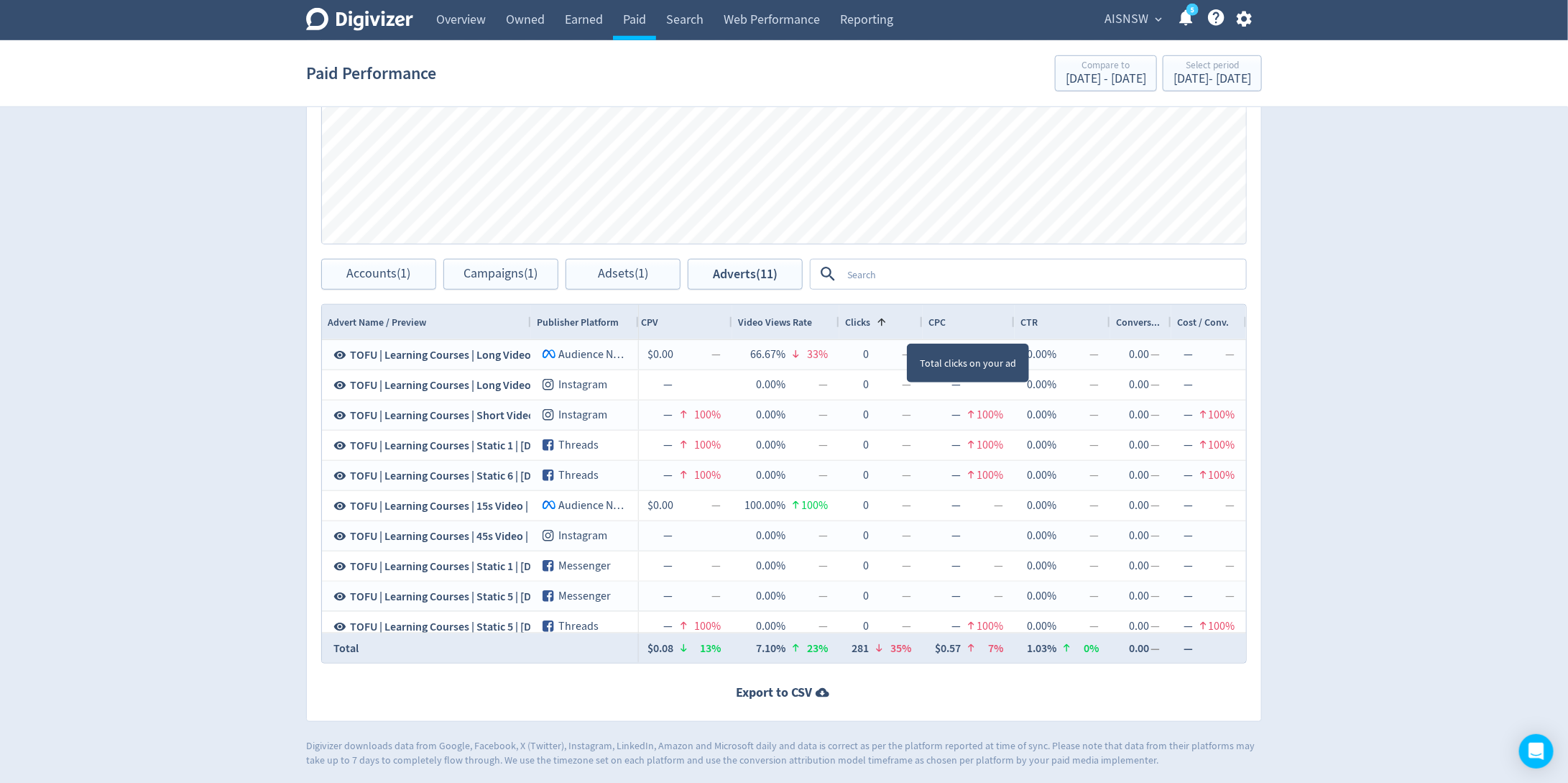
click at [905, 327] on div "Clicks 1" at bounding box center [881, 322] width 71 height 28
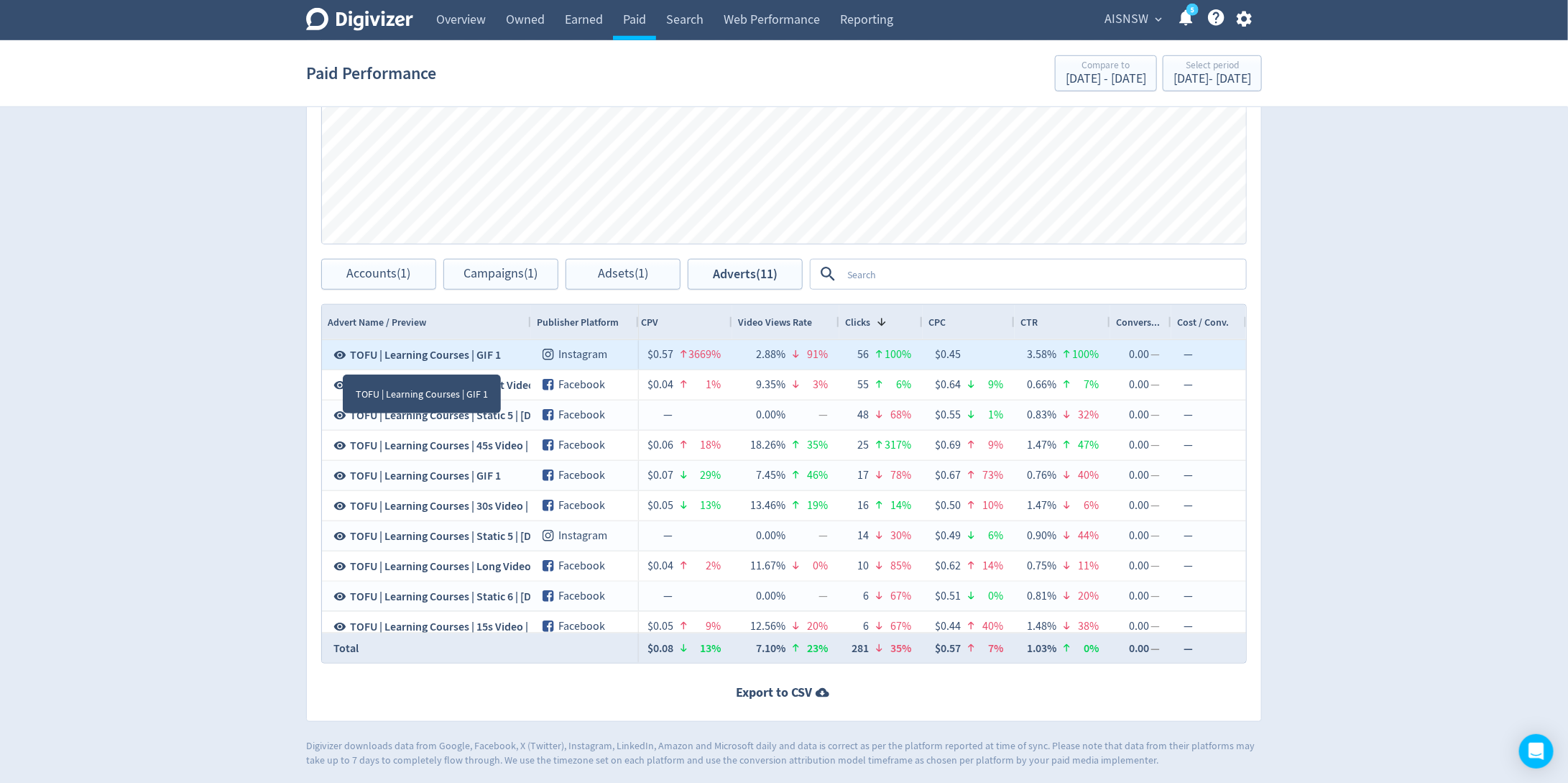
click at [343, 358] on icon at bounding box center [340, 355] width 13 height 13
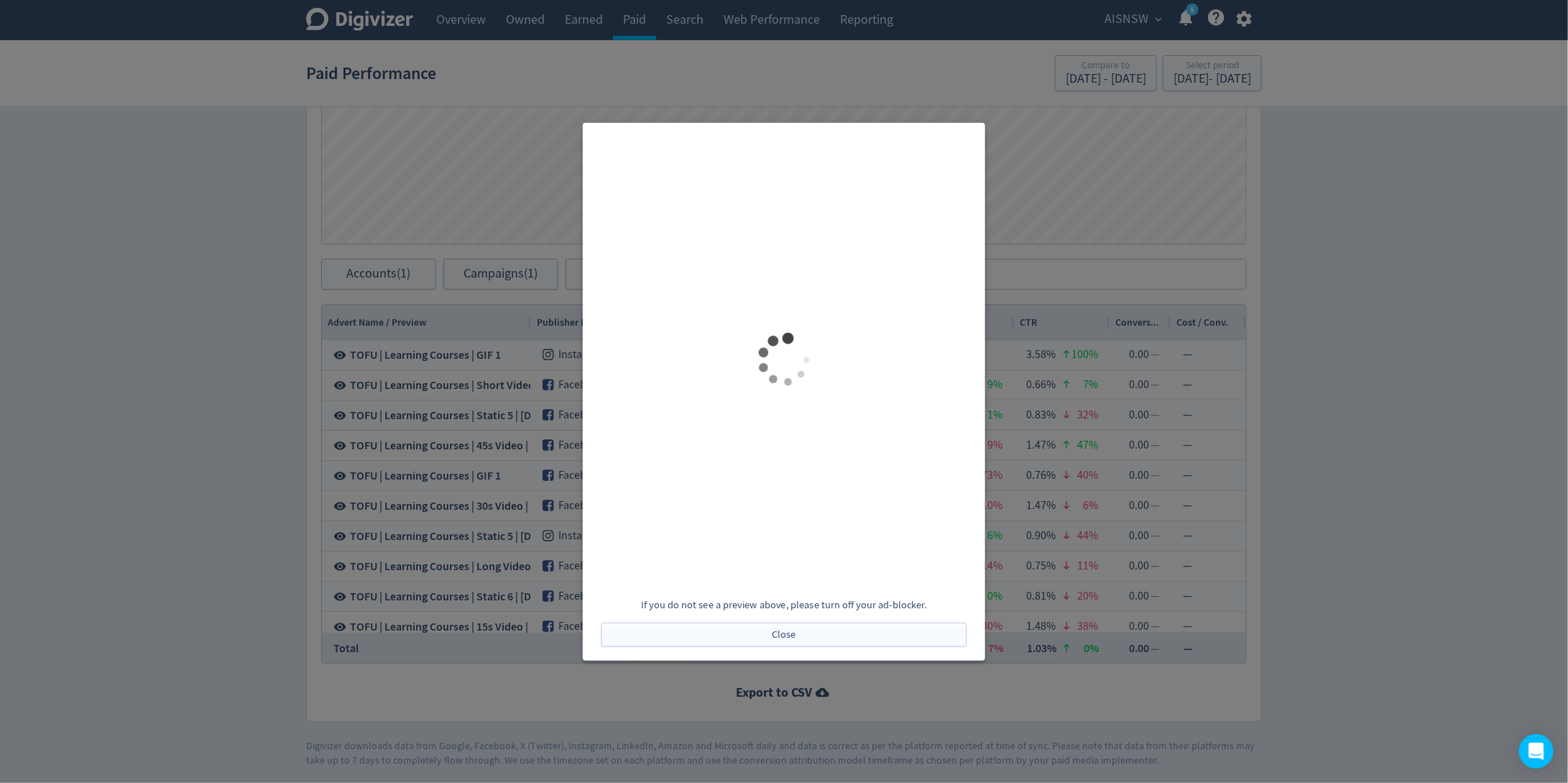
click at [1171, 346] on div at bounding box center [784, 392] width 1568 height 783
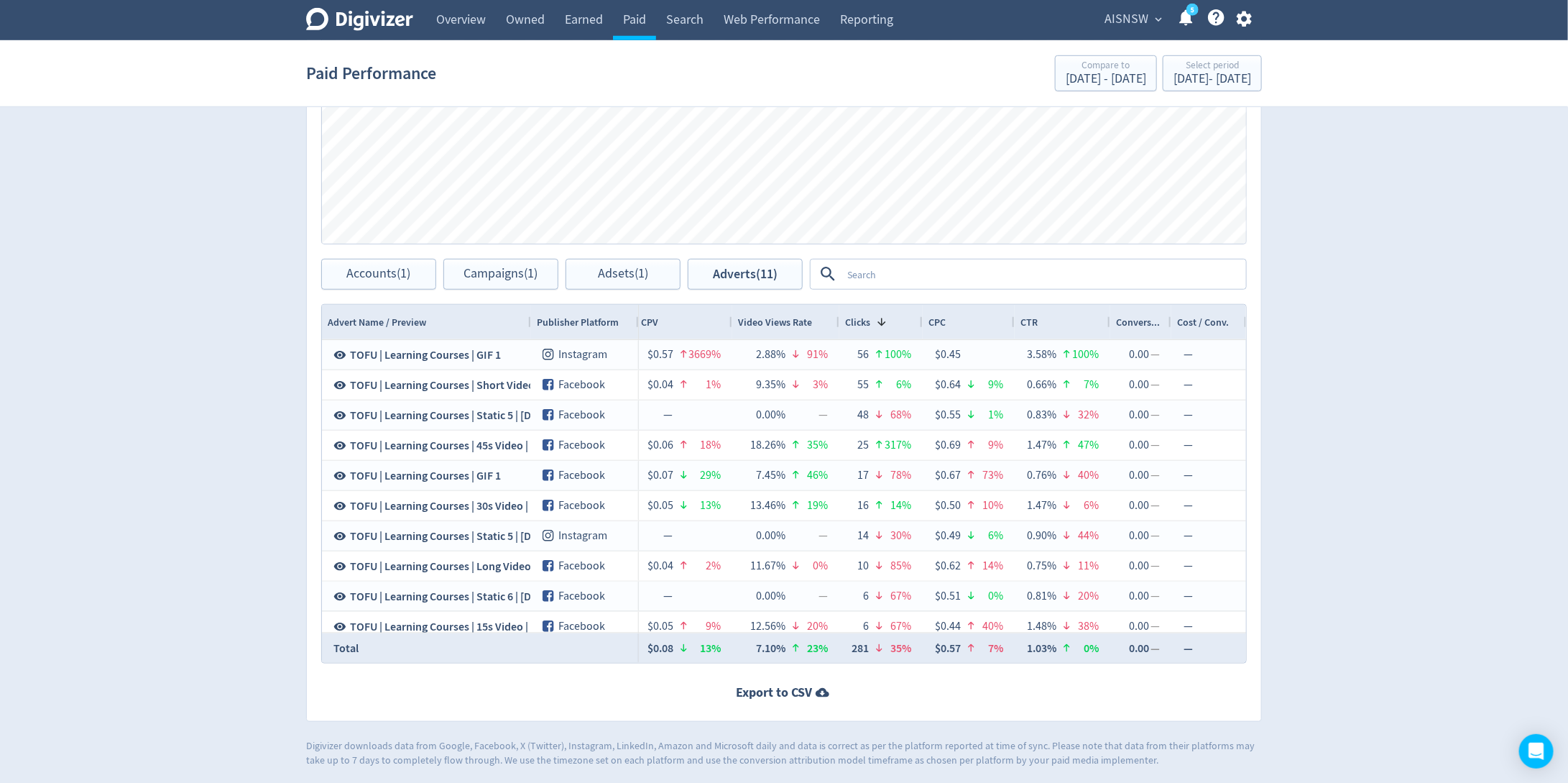
click at [1099, 325] on div "CTR" at bounding box center [1062, 322] width 84 height 28
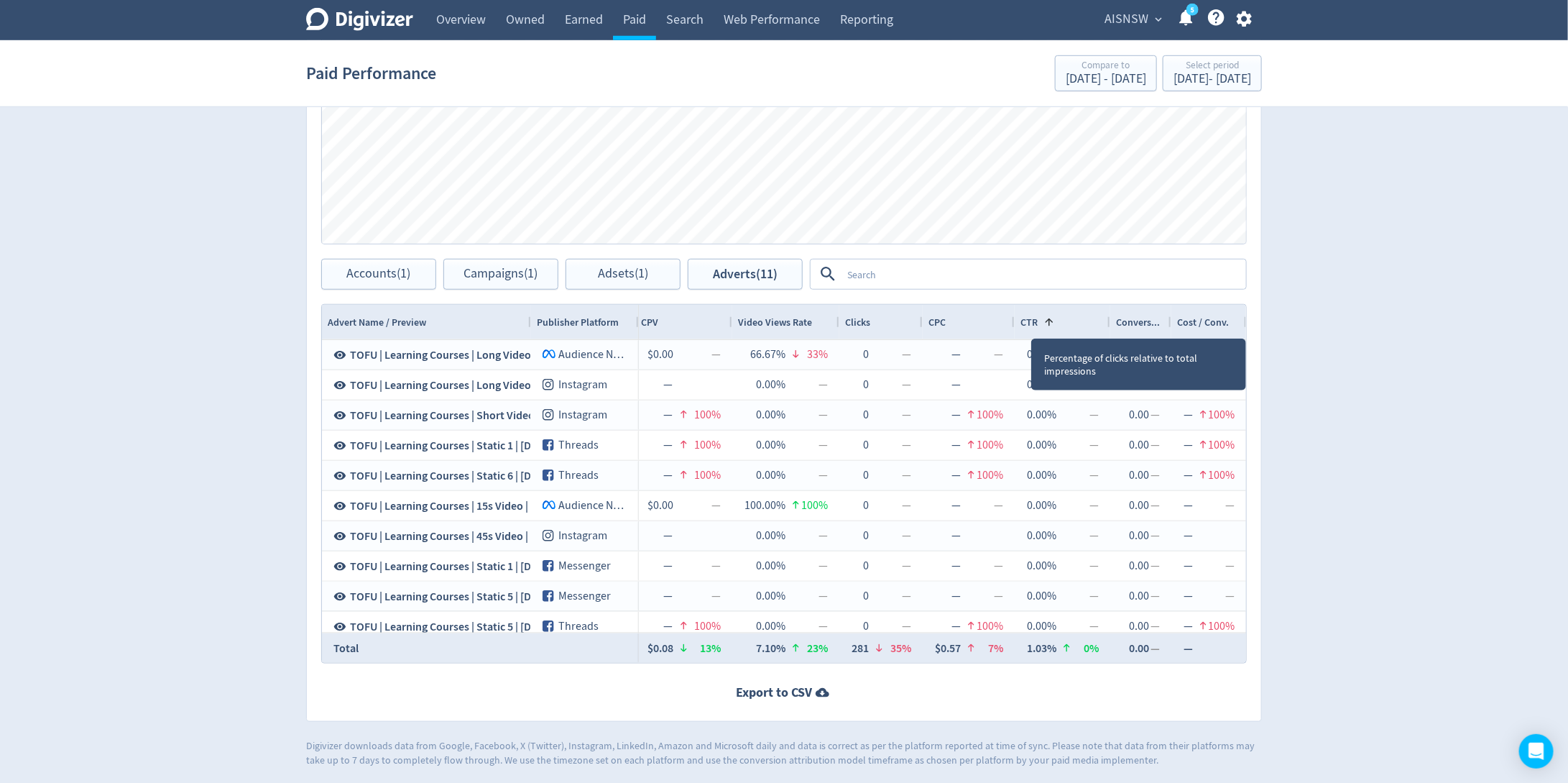
click at [1099, 325] on div "CTR 1" at bounding box center [1062, 322] width 84 height 28
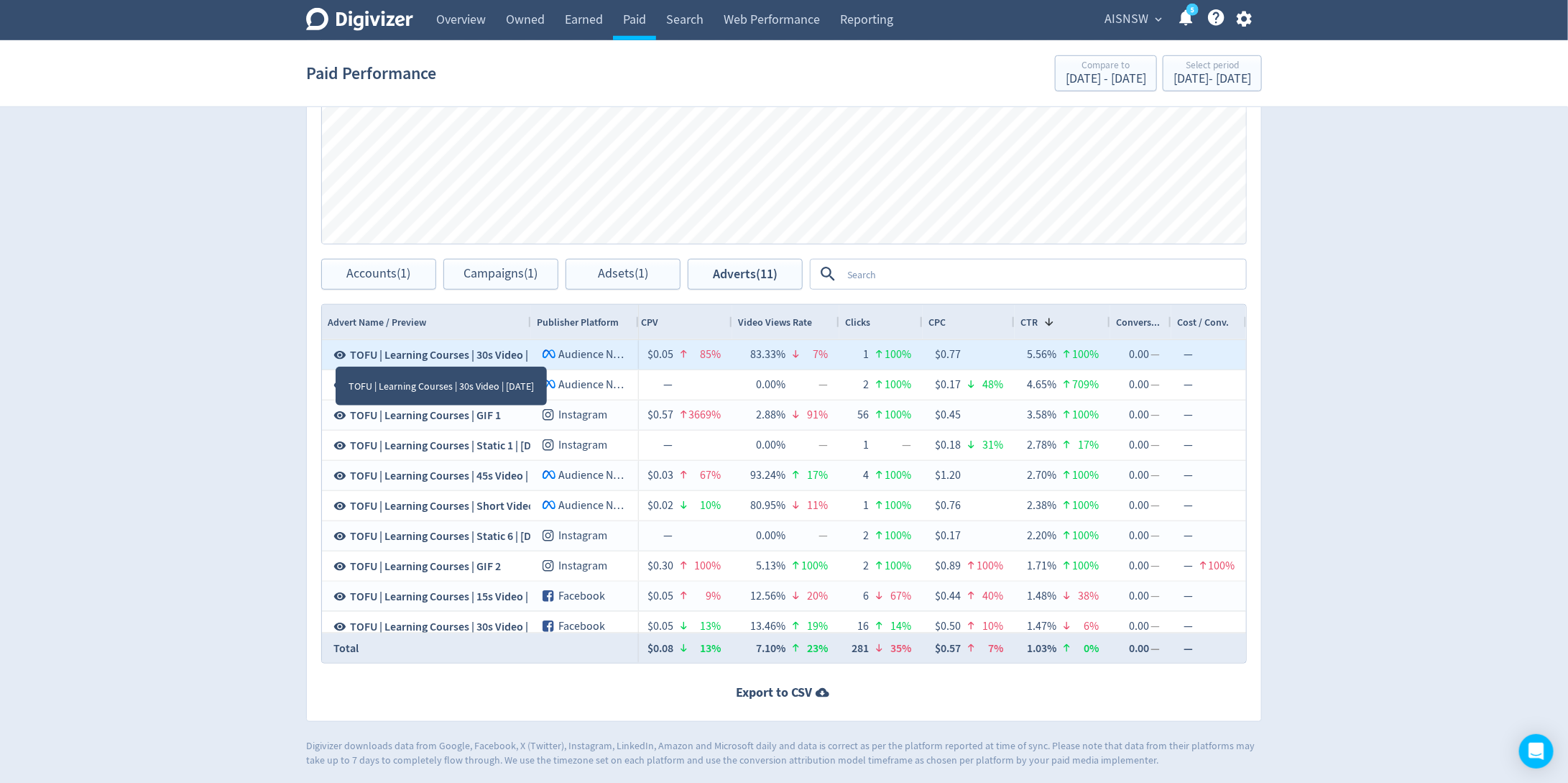
click at [335, 352] on icon at bounding box center [340, 355] width 12 height 8
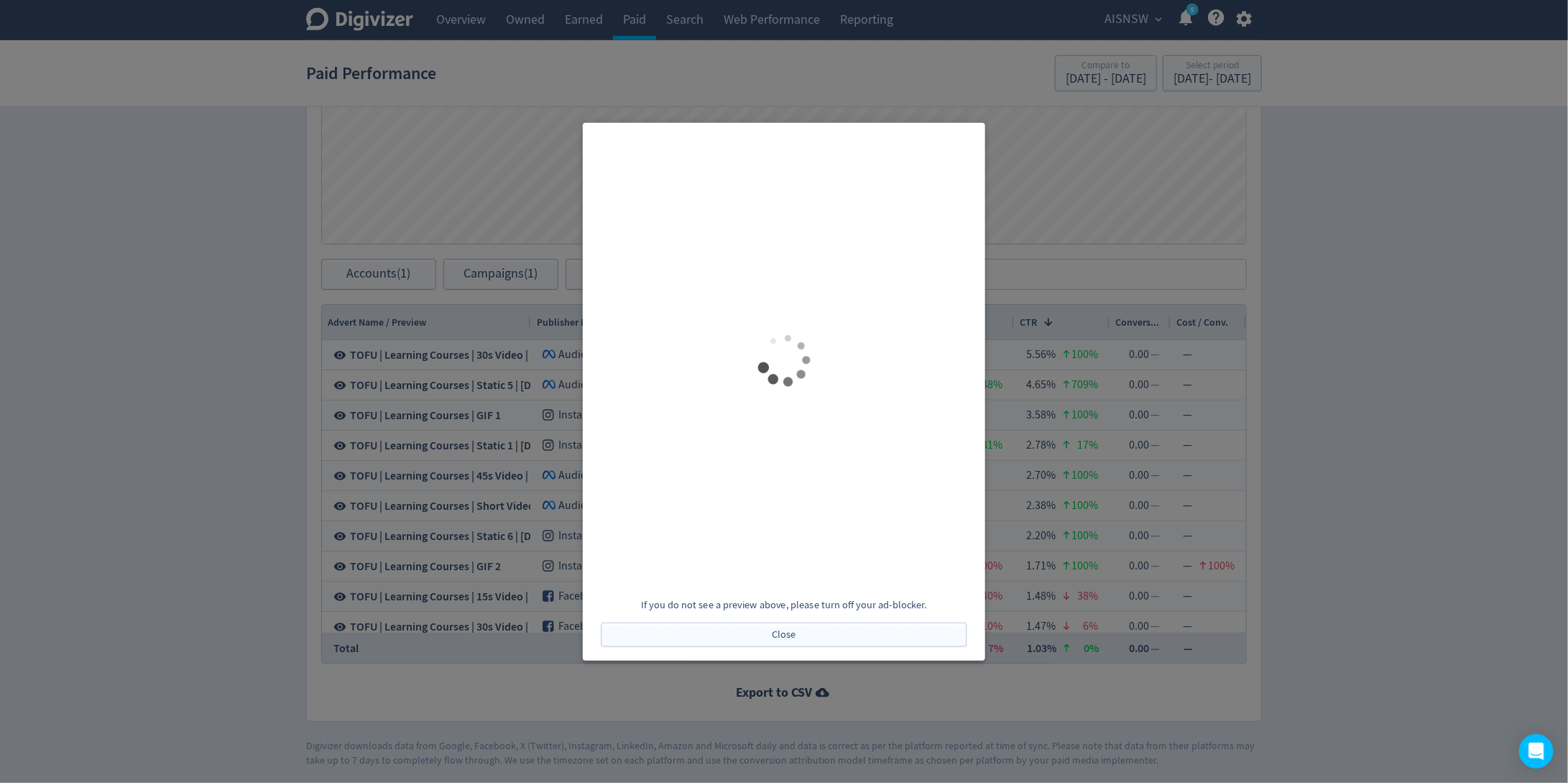
click at [1376, 435] on div at bounding box center [784, 392] width 1568 height 783
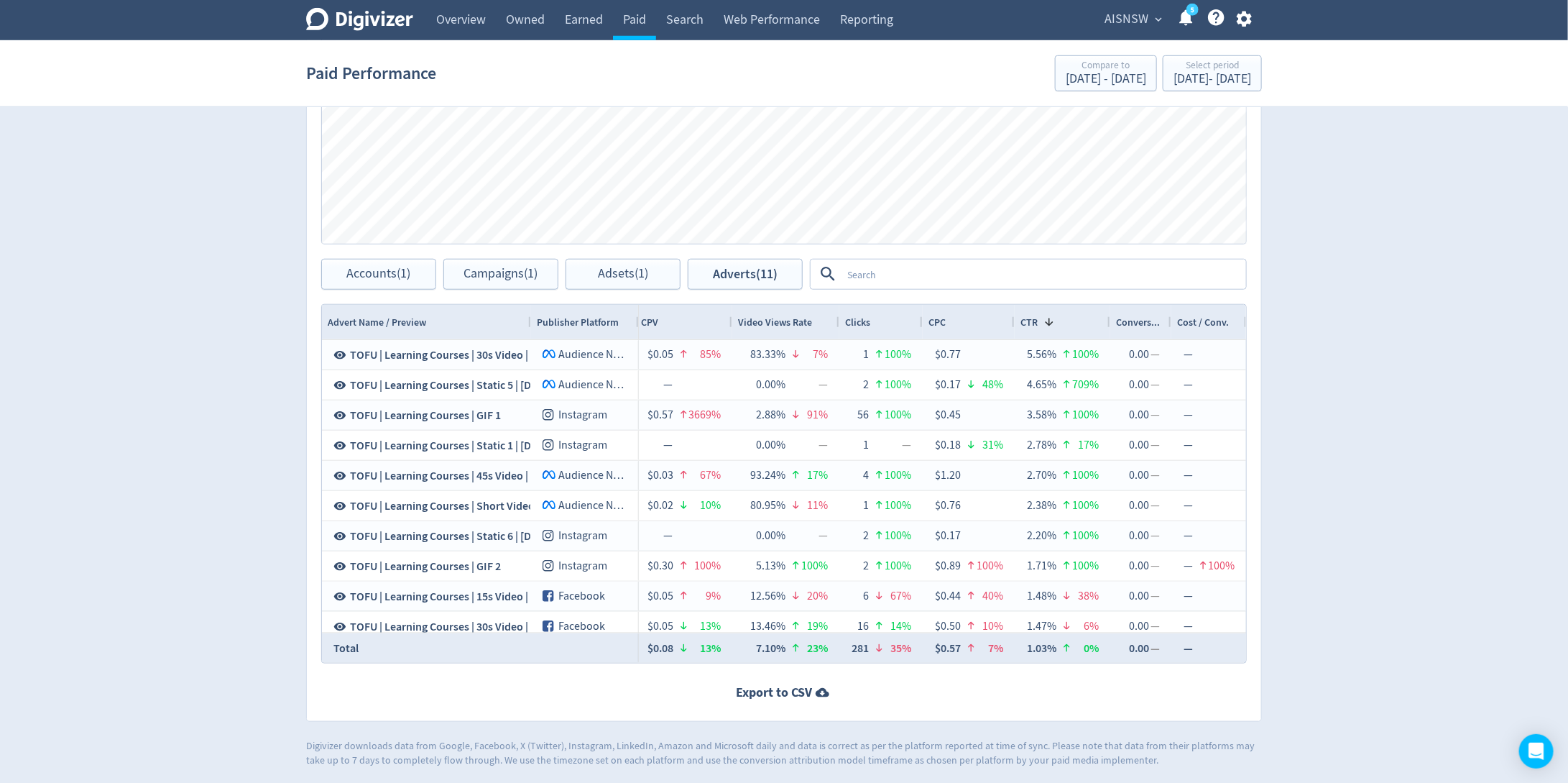
click at [881, 315] on div "Clicks" at bounding box center [881, 322] width 71 height 28
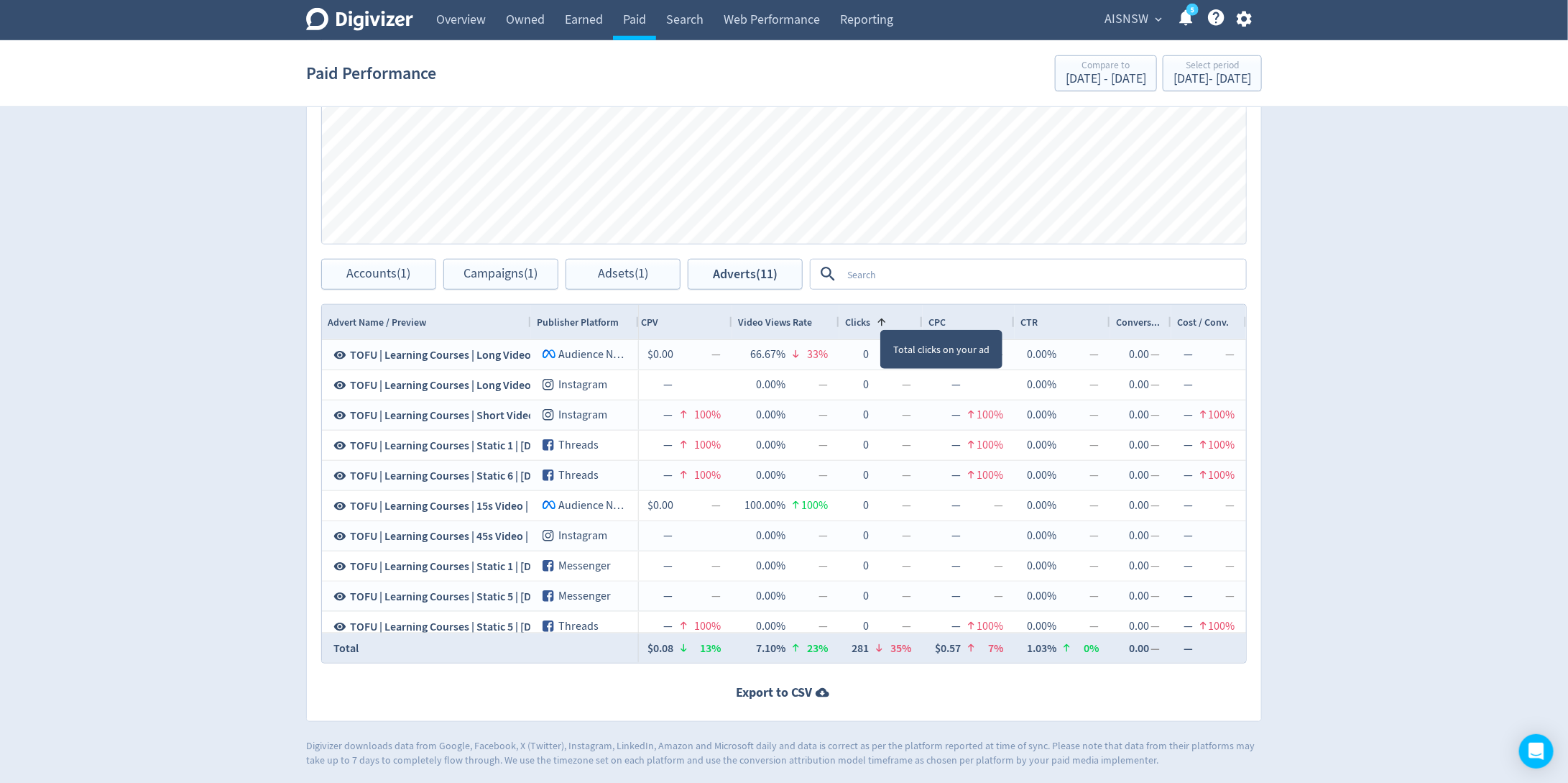
click at [881, 316] on span at bounding box center [882, 322] width 12 height 12
